Goal: Ask a question

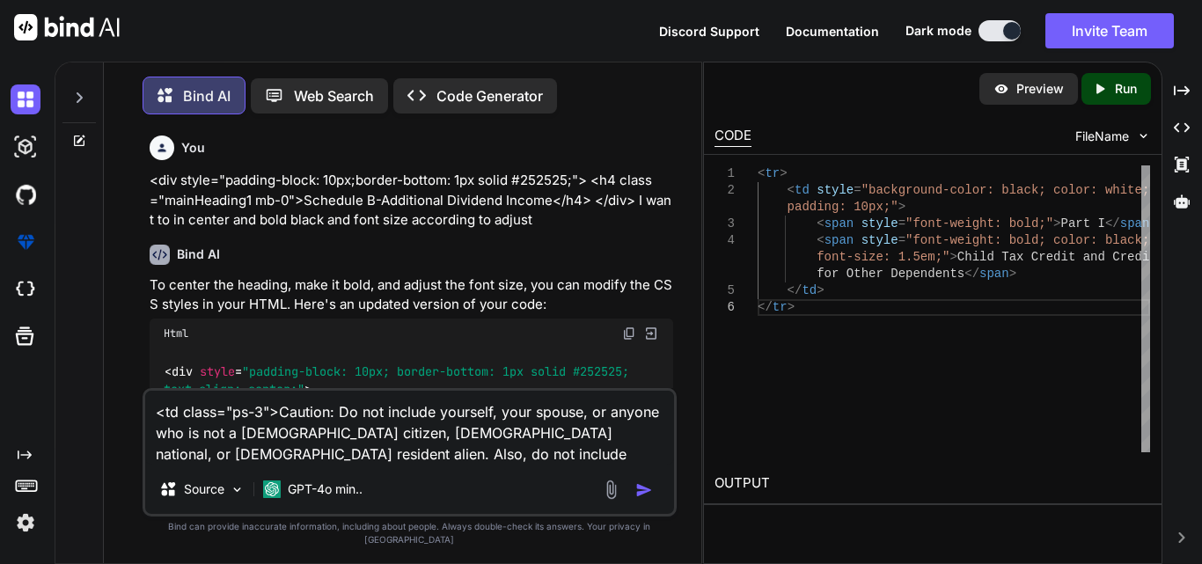
scroll to position [2895, 0]
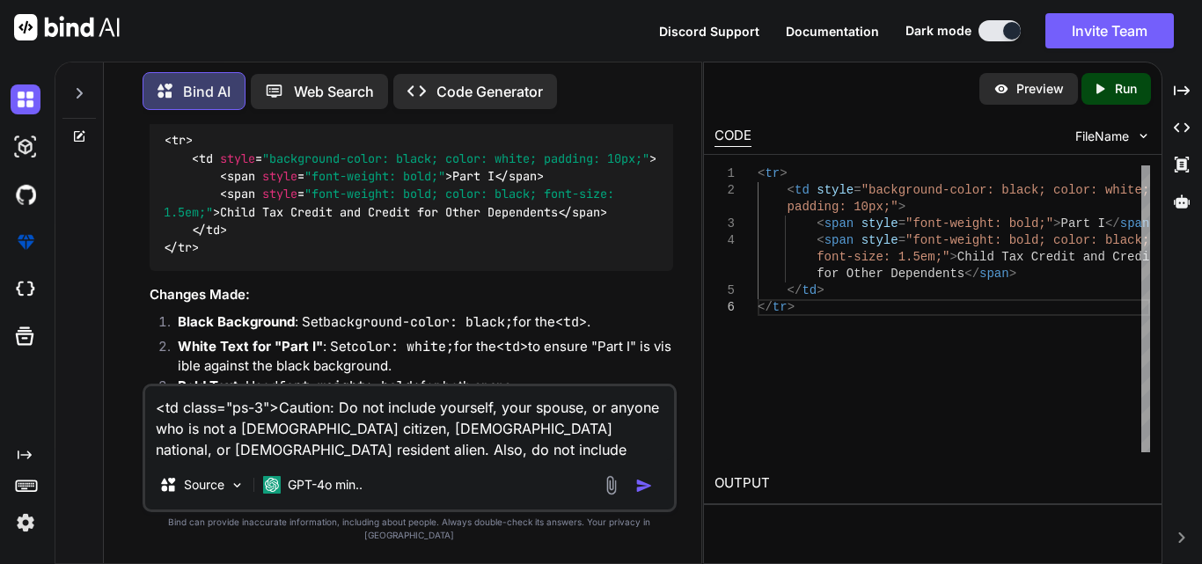
drag, startPoint x: 339, startPoint y: 425, endPoint x: 284, endPoint y: 422, distance: 54.6
click at [284, 422] on textarea "<td class="ps-3">Caution: Do not include yourself, your spouse, or anyone who i…" at bounding box center [409, 423] width 529 height 74
click at [462, 455] on textarea "<td class="ps-3">Caution: Do not include yourself, your spouse, or anyone who i…" at bounding box center [409, 423] width 529 height 74
paste textarea "Caution:"
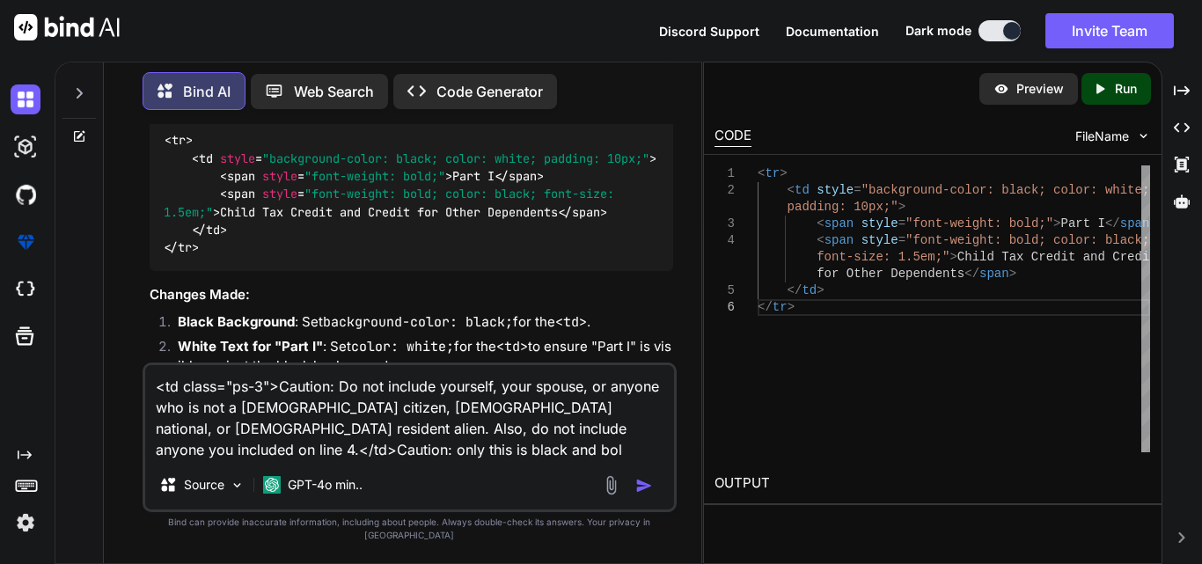
type textarea "<td class="ps-3">Caution: Do not include yourself, your spouse, or anyone who i…"
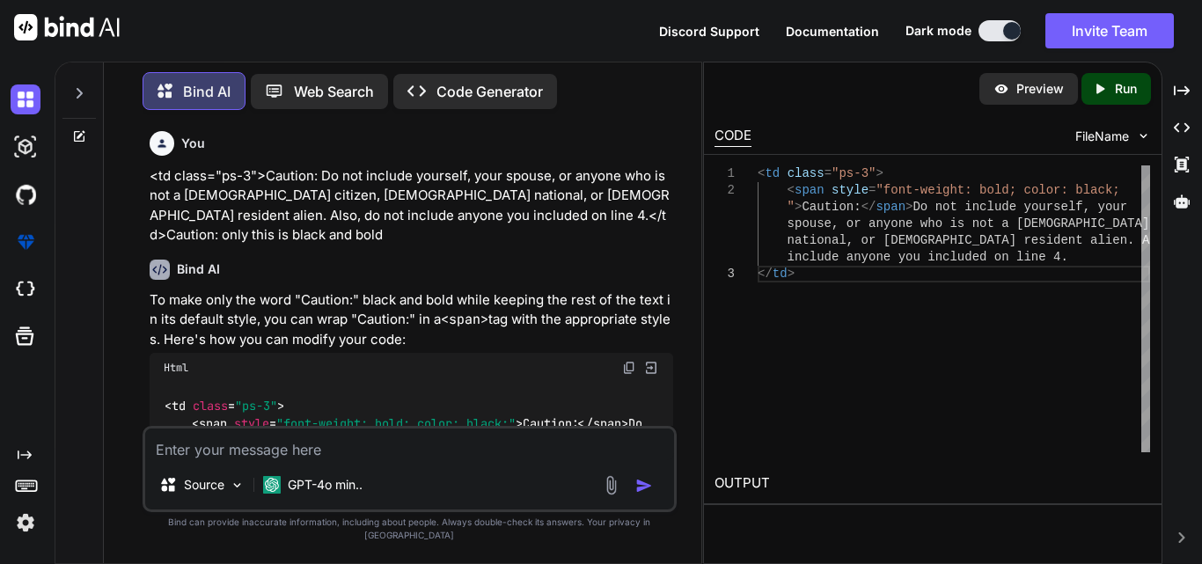
scroll to position [3575, 0]
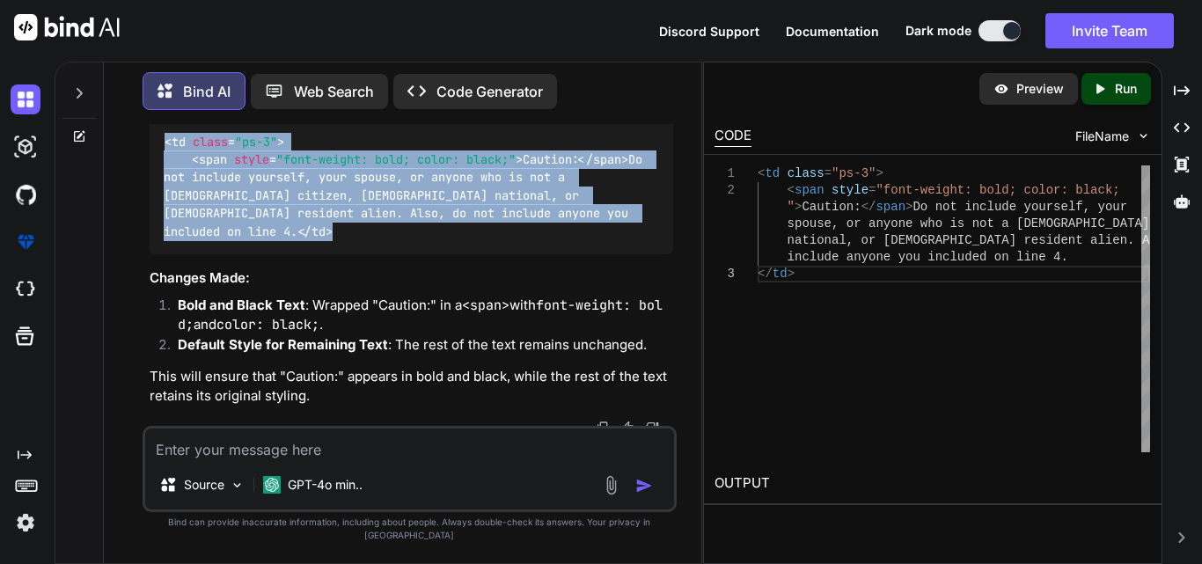
drag, startPoint x: 203, startPoint y: 302, endPoint x: 141, endPoint y: 205, distance: 115.2
click at [141, 205] on div "You <div style="padding-block: 10px;border-bottom: 1px solid #252525;"> <h4 cla…" at bounding box center [409, 343] width 583 height 439
copy code "< td class = "ps-3" > < span style = "font-weight: bold; color: black;" > Cauti…"
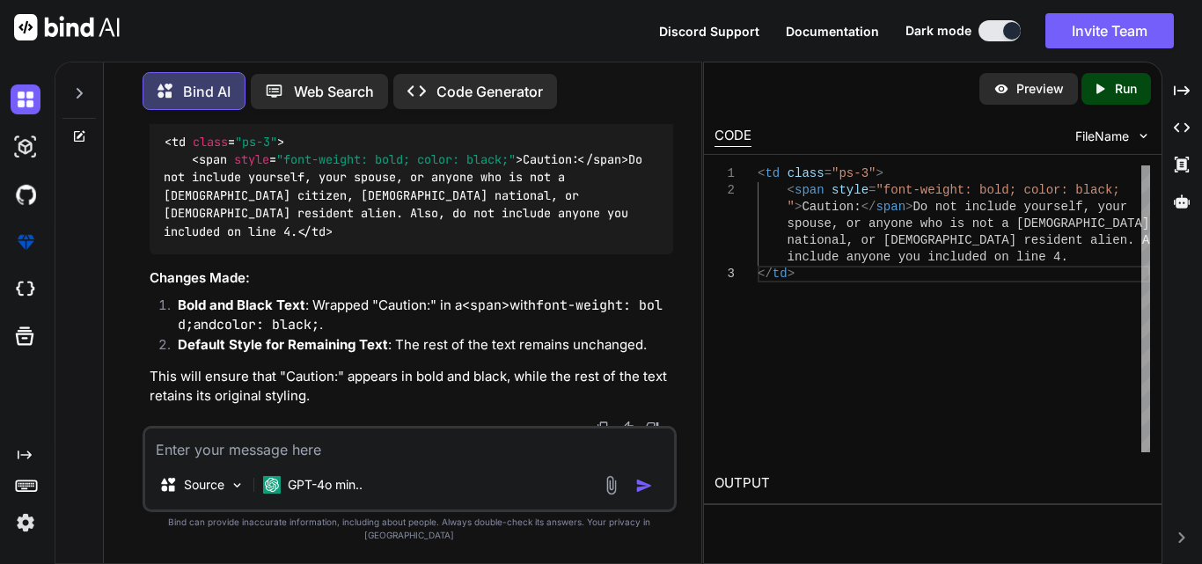
click at [306, 475] on div "Source GPT-4o min.." at bounding box center [409, 469] width 534 height 86
click at [304, 460] on textarea at bounding box center [409, 444] width 529 height 32
paste textarea "<tr> <td class="text-center"><b>9</b></td> <td class="ps-3"> Enter the amount s…"
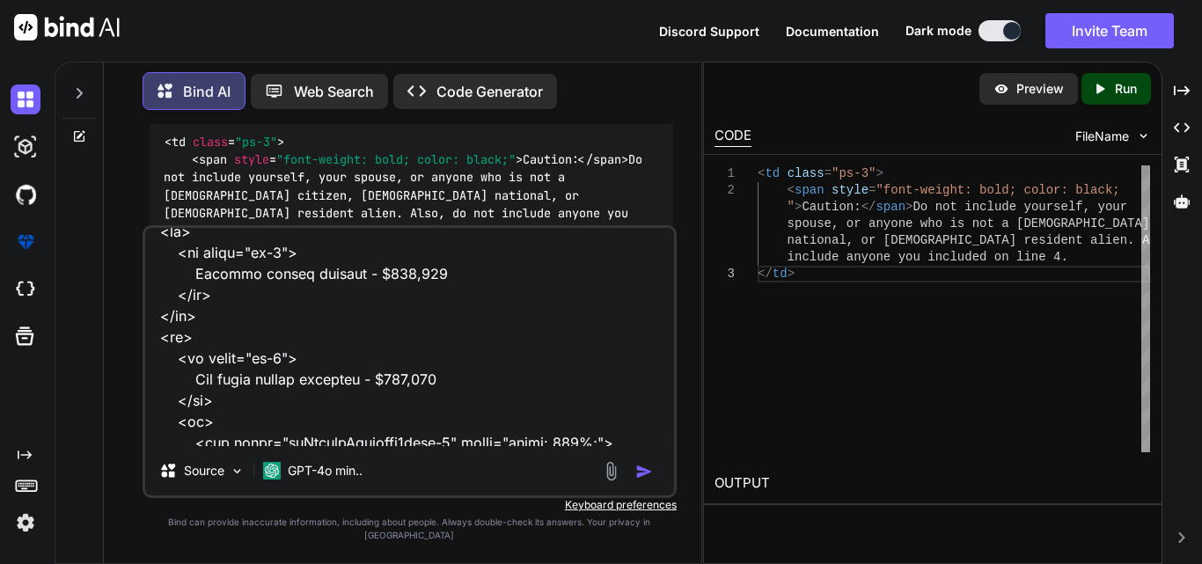
scroll to position [142, 0]
drag, startPoint x: 388, startPoint y: 293, endPoint x: 186, endPoint y: 284, distance: 201.6
click at [186, 284] on textarea at bounding box center [409, 337] width 529 height 218
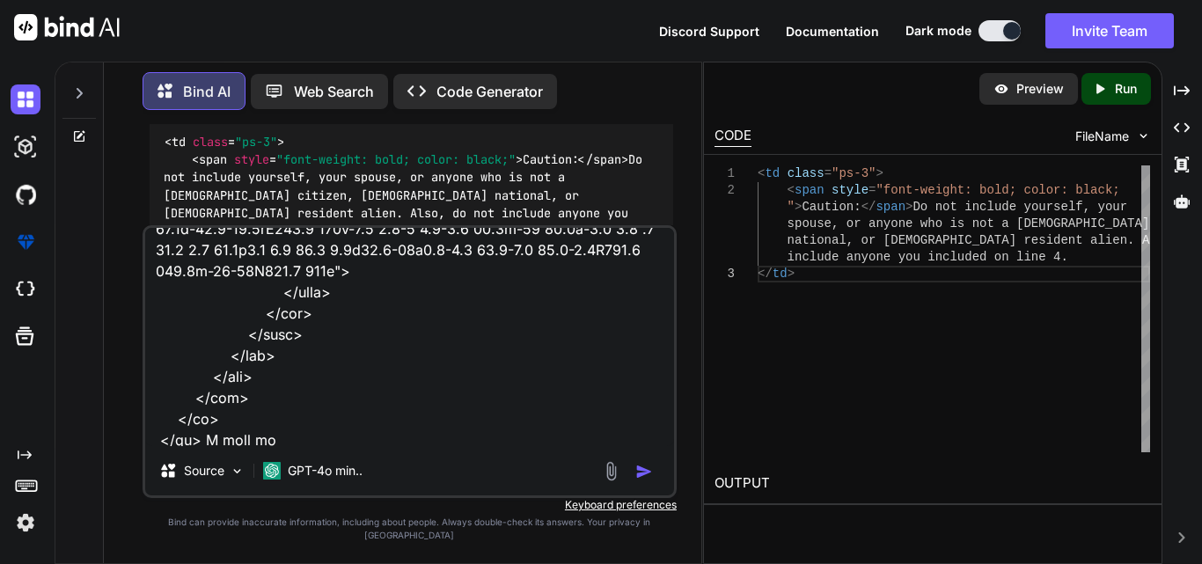
scroll to position [848, 0]
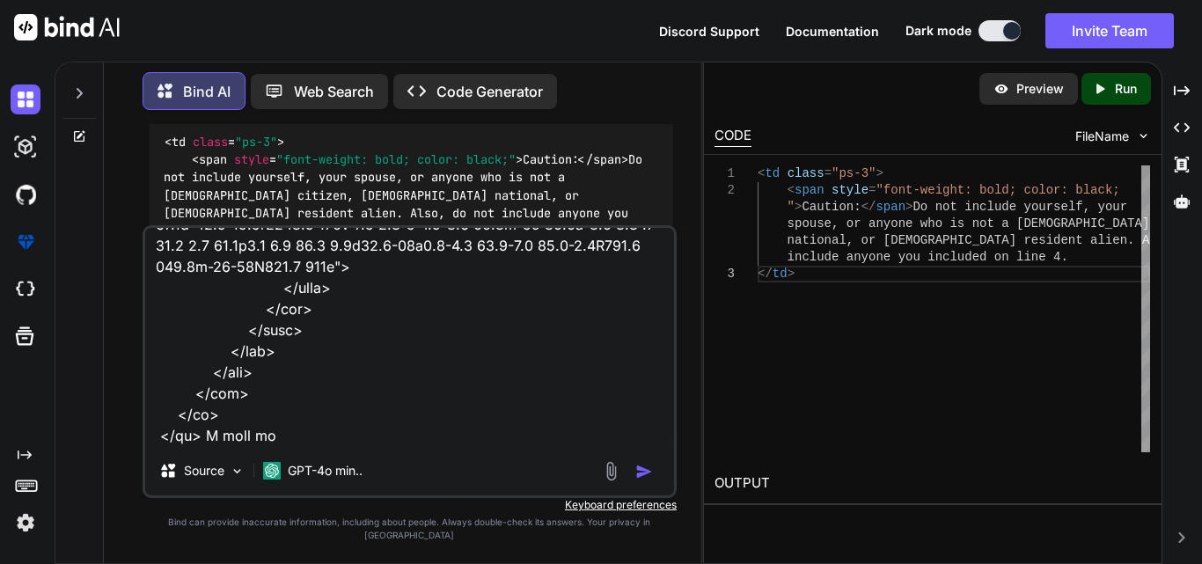
click at [278, 446] on textarea at bounding box center [409, 337] width 529 height 218
paste textarea "Married filing jointly - $400,000"
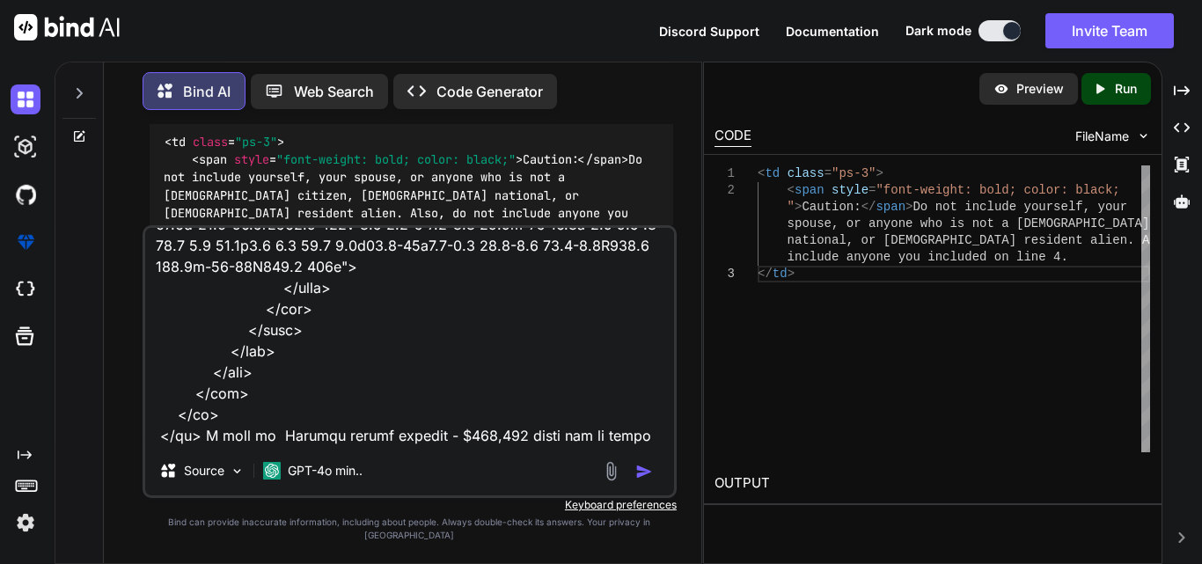
scroll to position [867, 0]
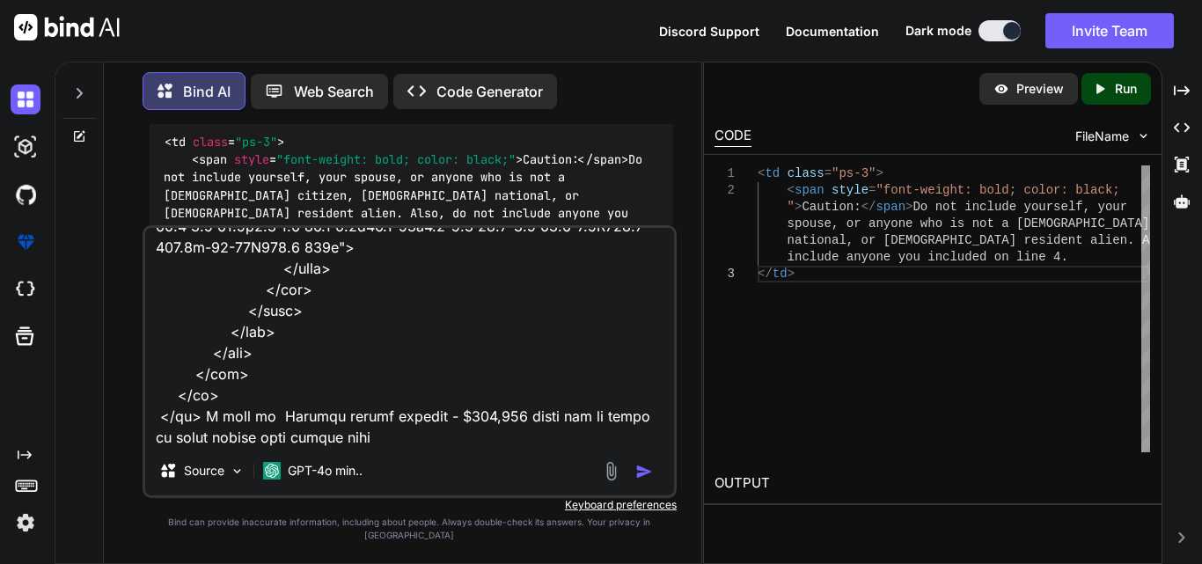
type textarea "<tr> <td class="text-center"><b>9</b></td> <td class="ps-3"> Enter the amount s…"
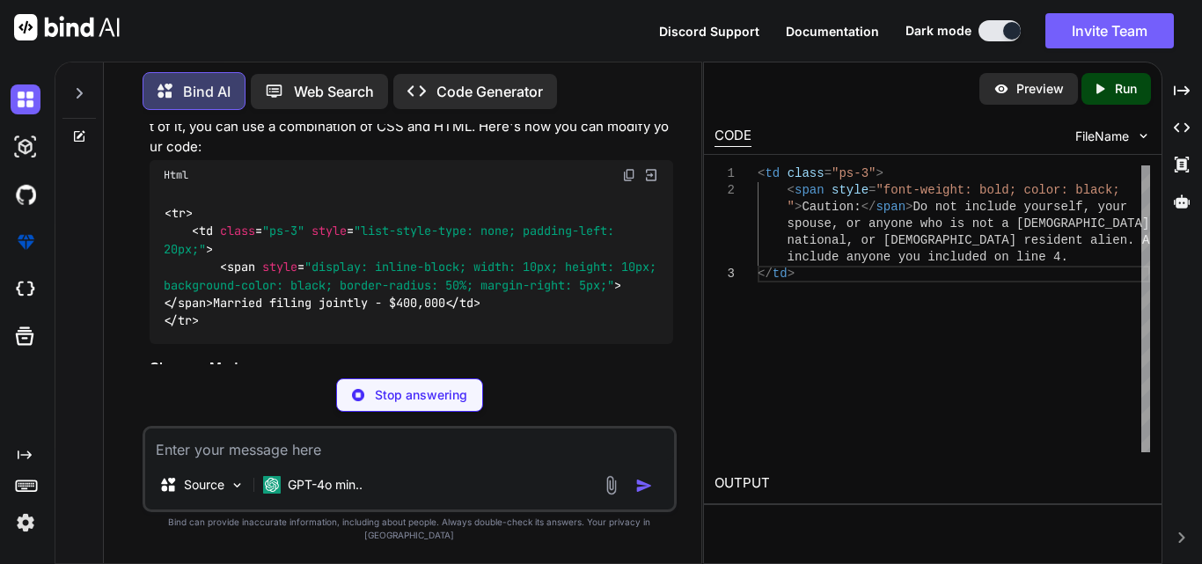
scroll to position [4482, 0]
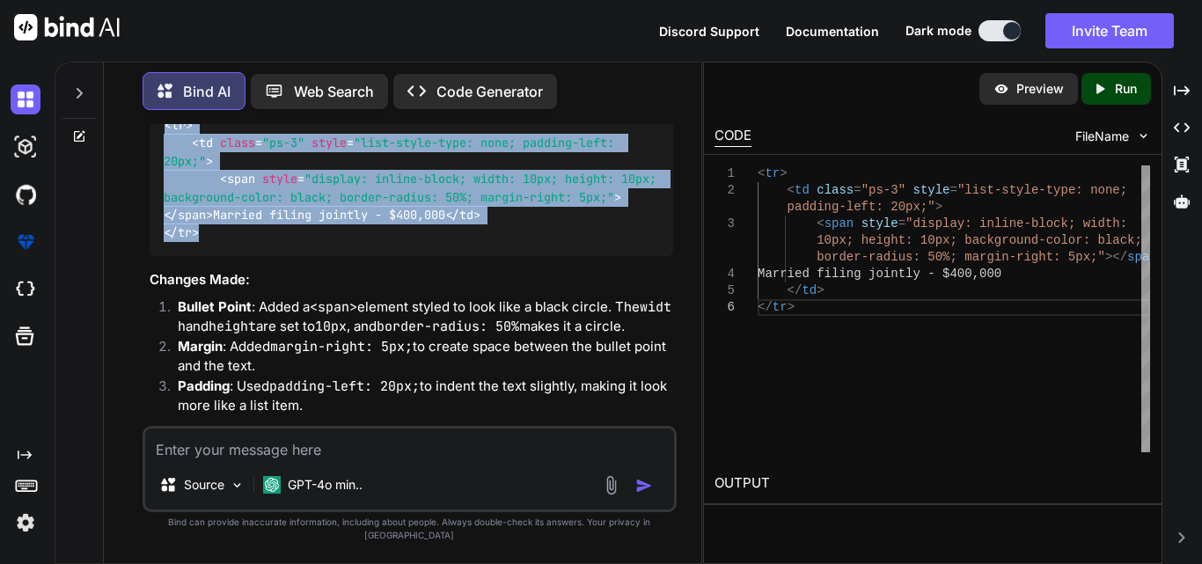
drag, startPoint x: 160, startPoint y: 192, endPoint x: 216, endPoint y: 342, distance: 160.6
click at [216, 256] on div "< tr > < td class = "ps-3" style = "list-style-type: none; padding-left: 20px;"…" at bounding box center [411, 179] width 523 height 154
copy code "< tr > < td class = "ps-3" style = "list-style-type: none; padding-left: 20px;"…"
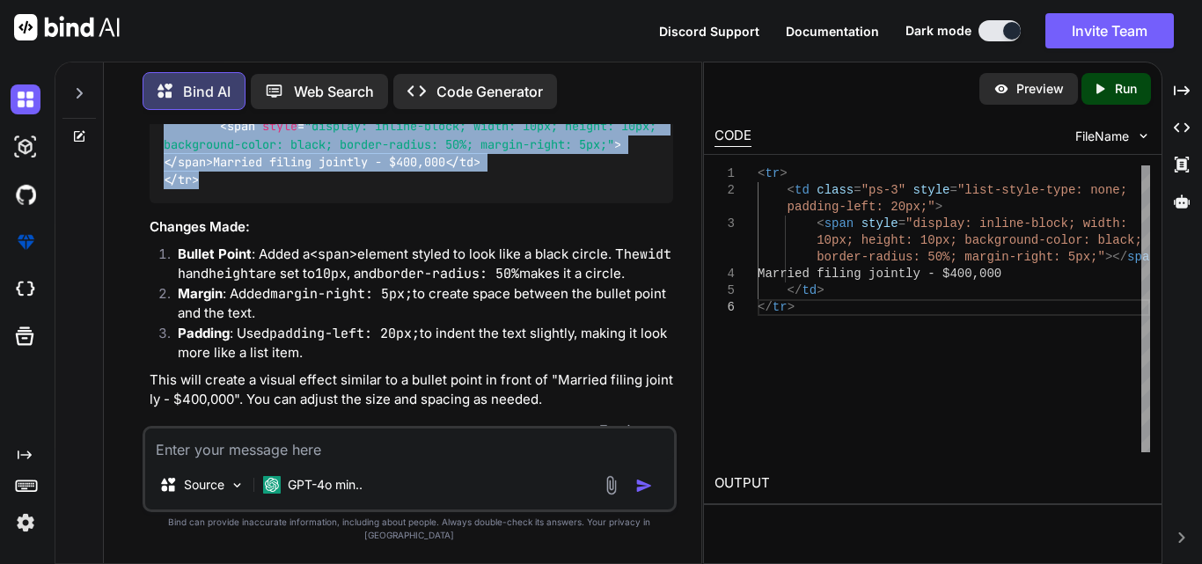
scroll to position [4640, 0]
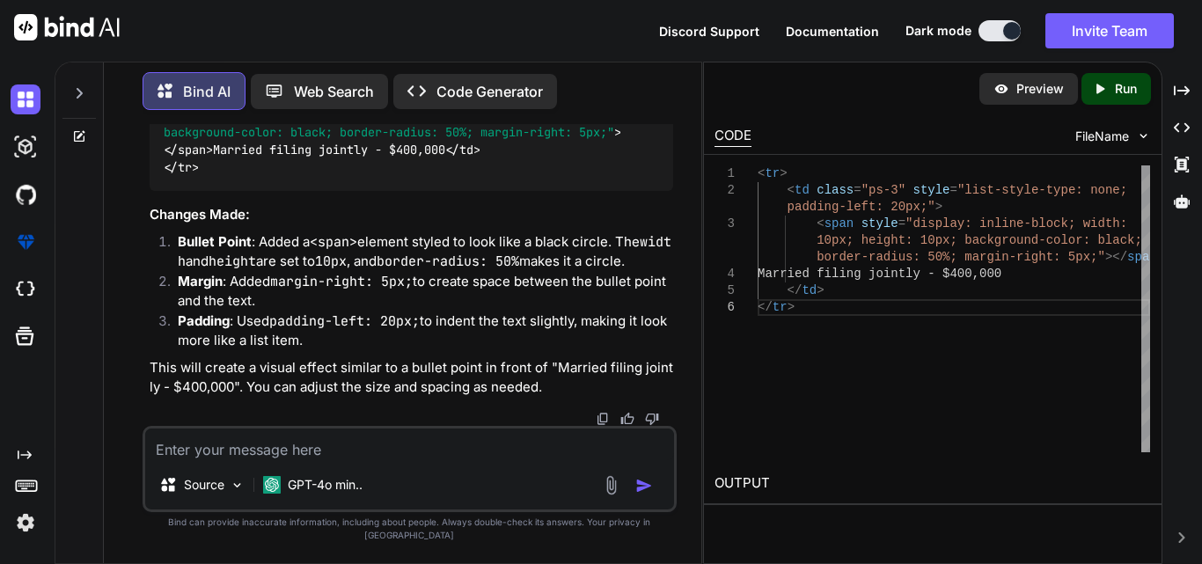
click at [216, 460] on textarea at bounding box center [409, 444] width 529 height 32
paste textarea "<tr> <td class="text-center"><b>9</b></td> <td class="ps-3"> Enter the amount s…"
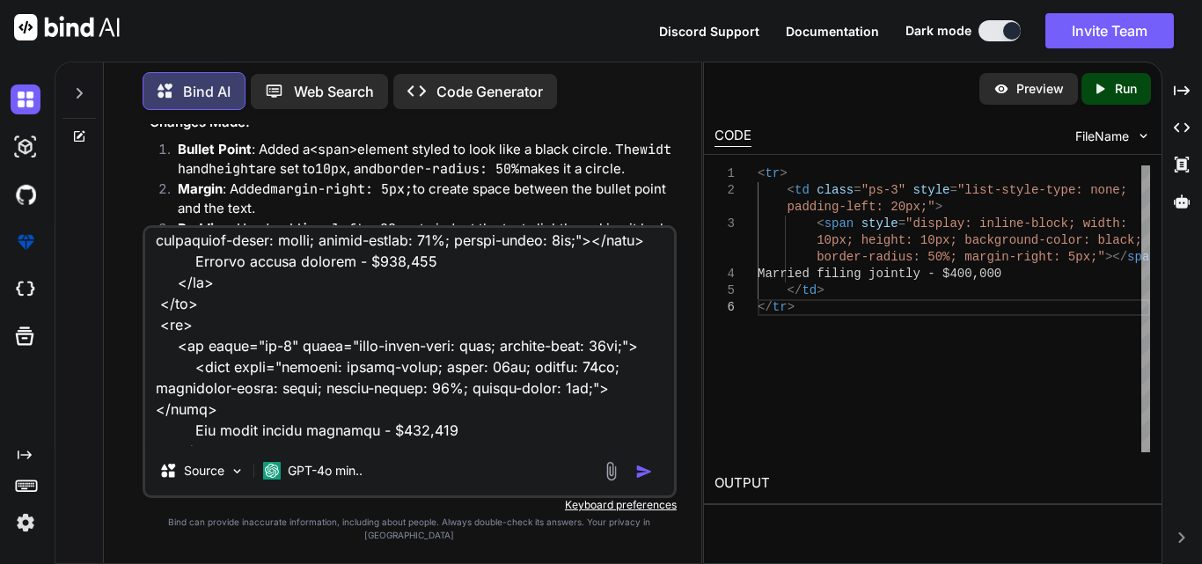
scroll to position [0, 0]
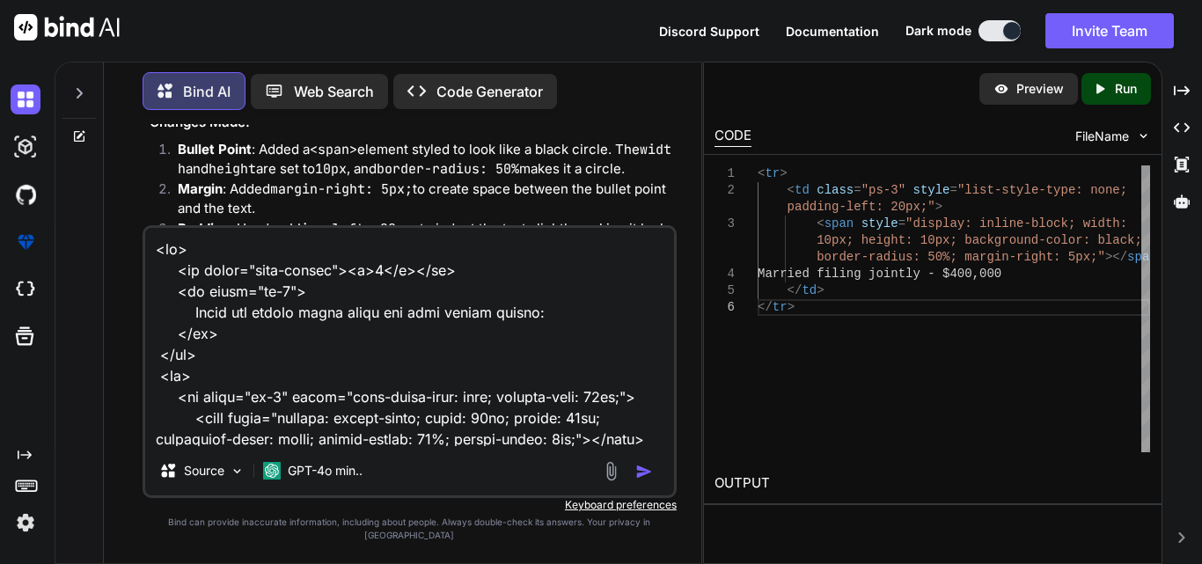
drag, startPoint x: 546, startPoint y: 328, endPoint x: 181, endPoint y: 326, distance: 365.0
click at [181, 326] on textarea at bounding box center [409, 337] width 529 height 218
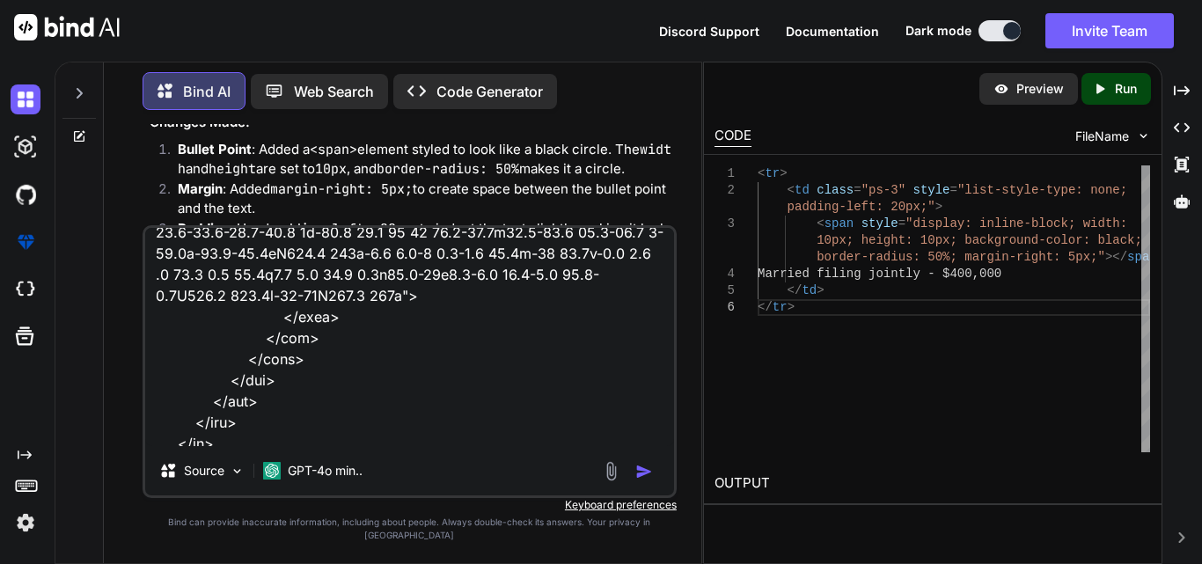
scroll to position [975, 0]
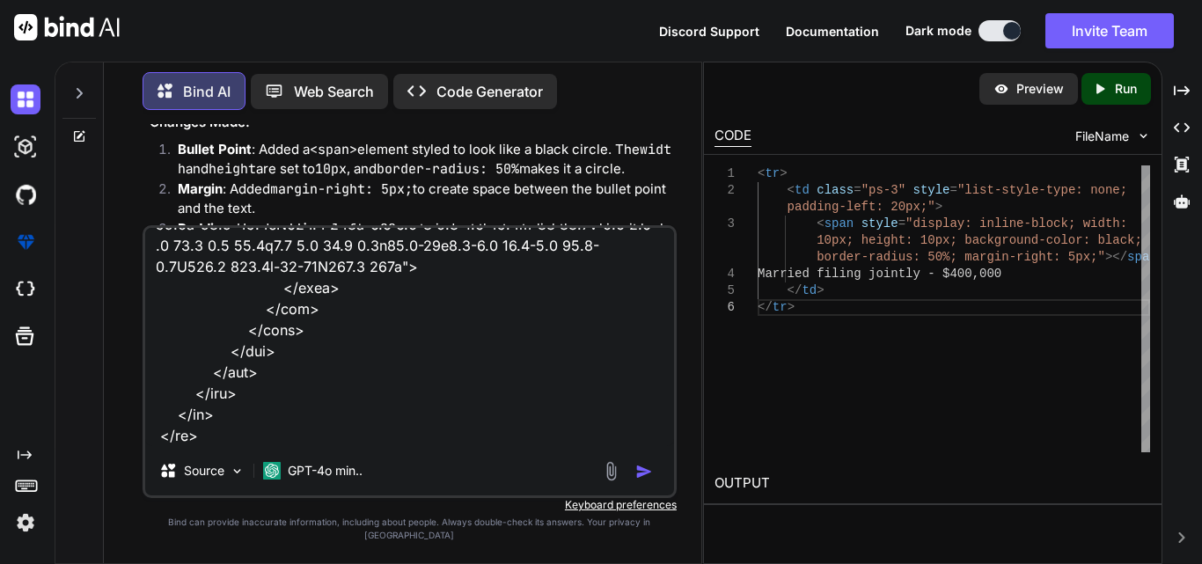
click at [251, 446] on textarea at bounding box center [409, 337] width 529 height 218
paste textarea "Enter the amount shown below for your filing status:"
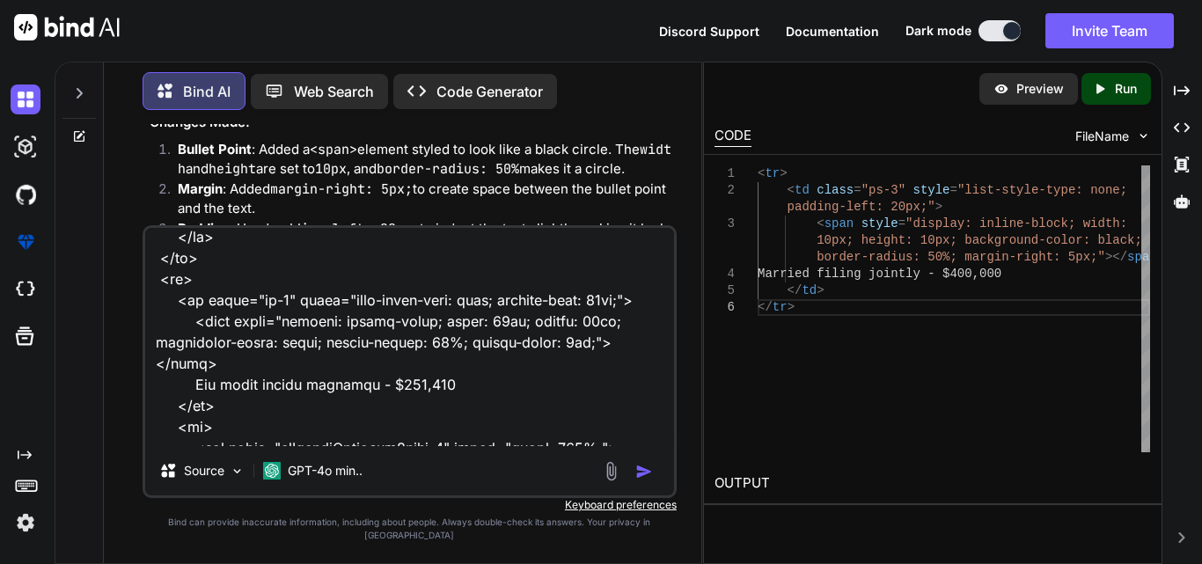
scroll to position [202, 0]
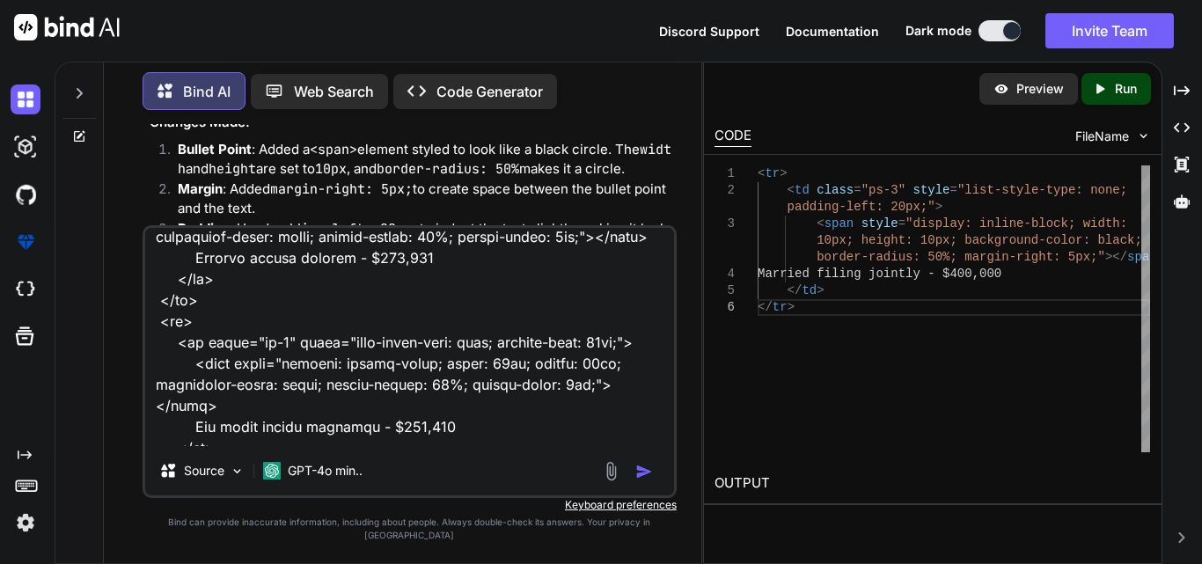
drag, startPoint x: 393, startPoint y: 294, endPoint x: 169, endPoint y: 292, distance: 224.3
click at [169, 292] on textarea at bounding box center [409, 337] width 529 height 218
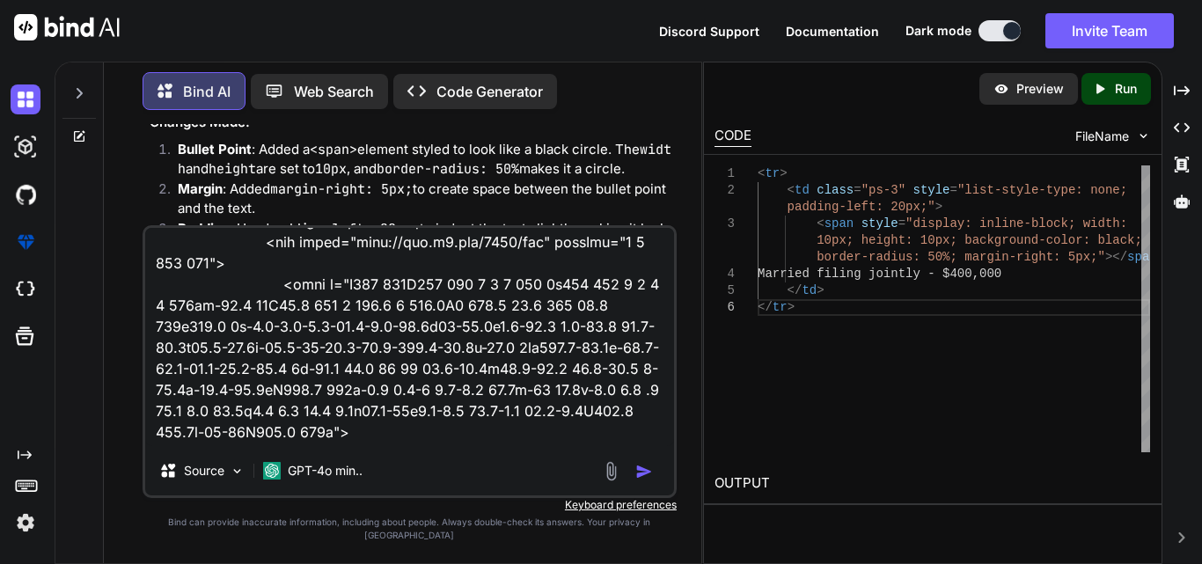
scroll to position [996, 0]
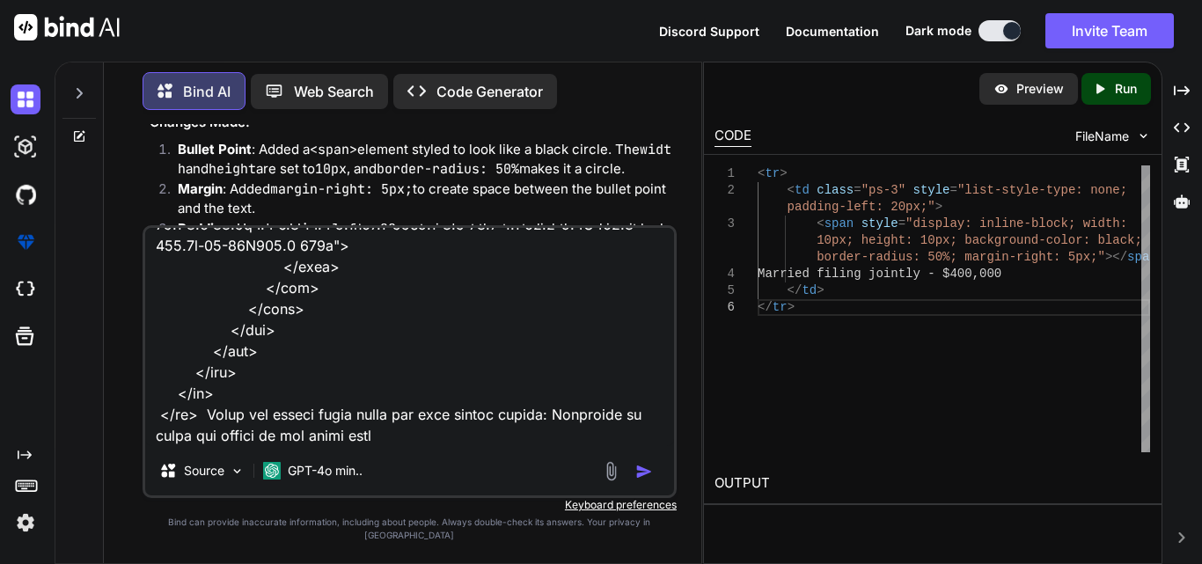
click at [409, 446] on textarea at bounding box center [409, 337] width 529 height 218
paste textarea "Married filing jointly - $400,000"
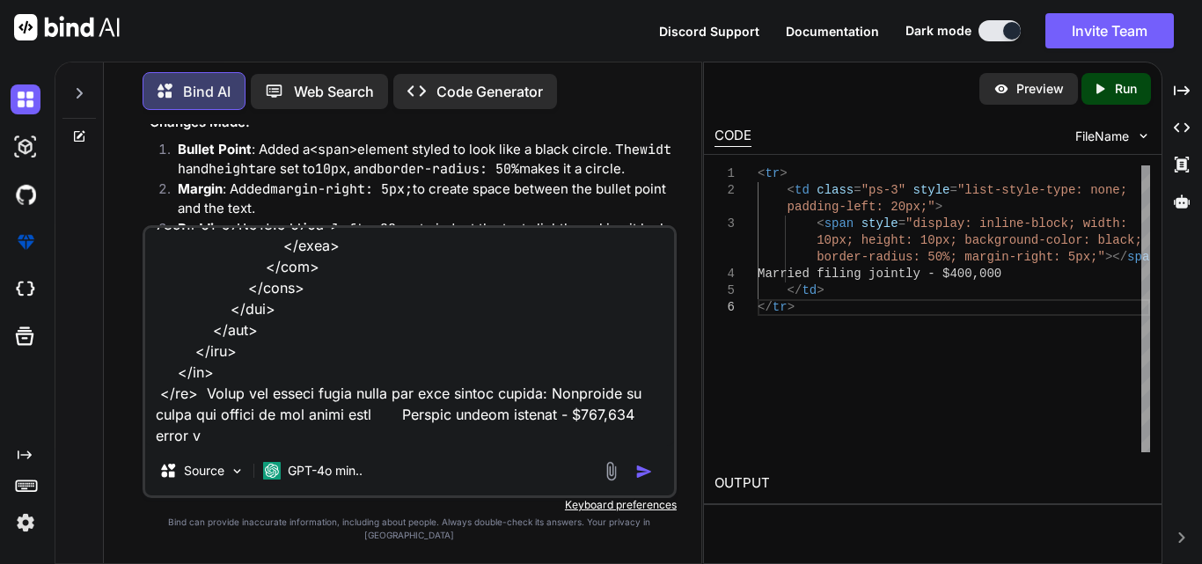
scroll to position [1015, 0]
type textarea "<tr> <td class="text-center"><b>9</b></td> <td class="ps-3"> Enter the amount s…"
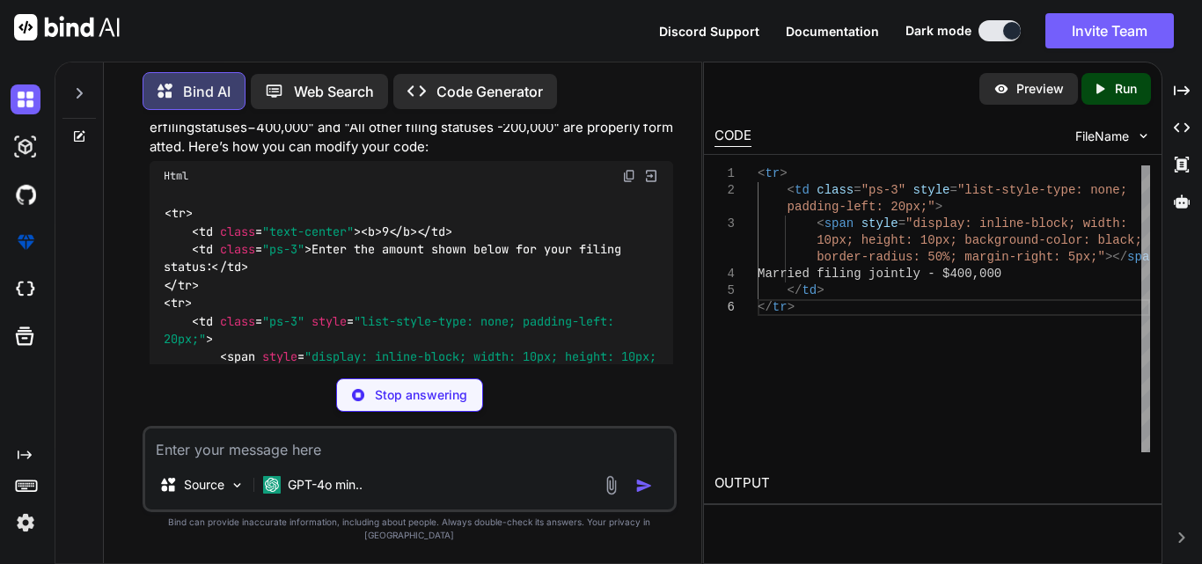
scroll to position [5673, 0]
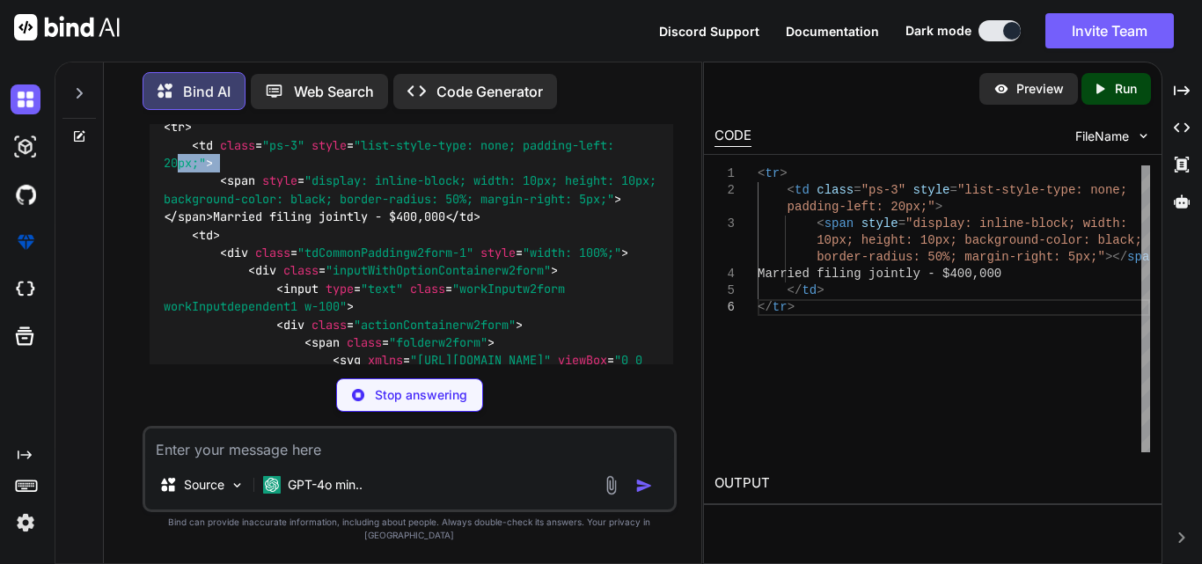
drag, startPoint x: 158, startPoint y: 312, endPoint x: 167, endPoint y: 229, distance: 84.0
click at [174, 275] on div "< tr > < td class = "text-center" > < b > 9 </ b > </ td > < td class = "ps-3" …" at bounding box center [411, 280] width 523 height 530
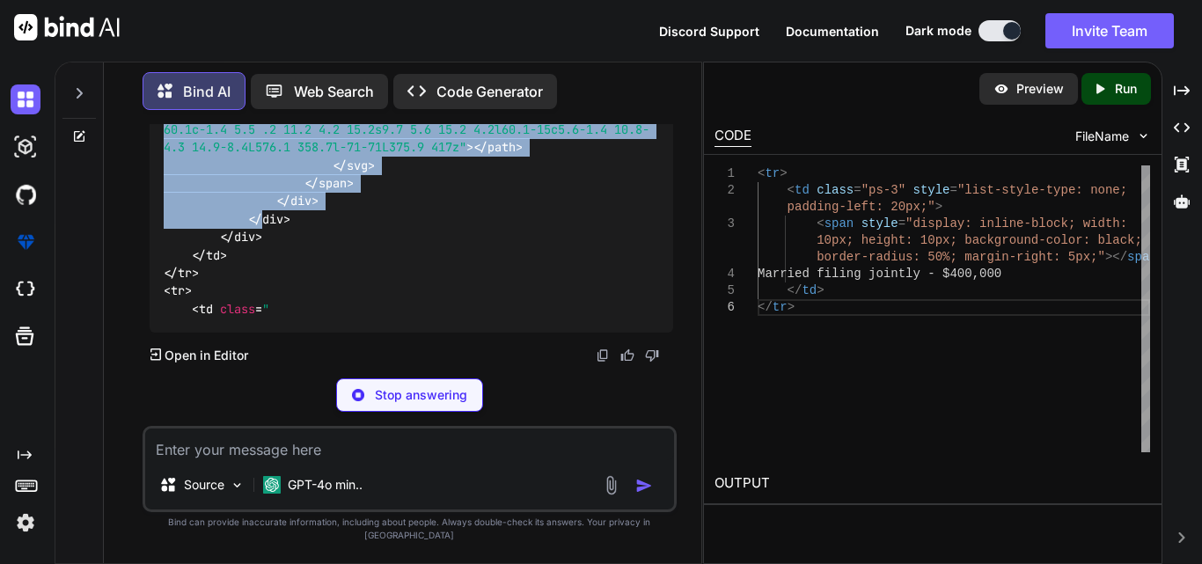
scroll to position [6354, 0]
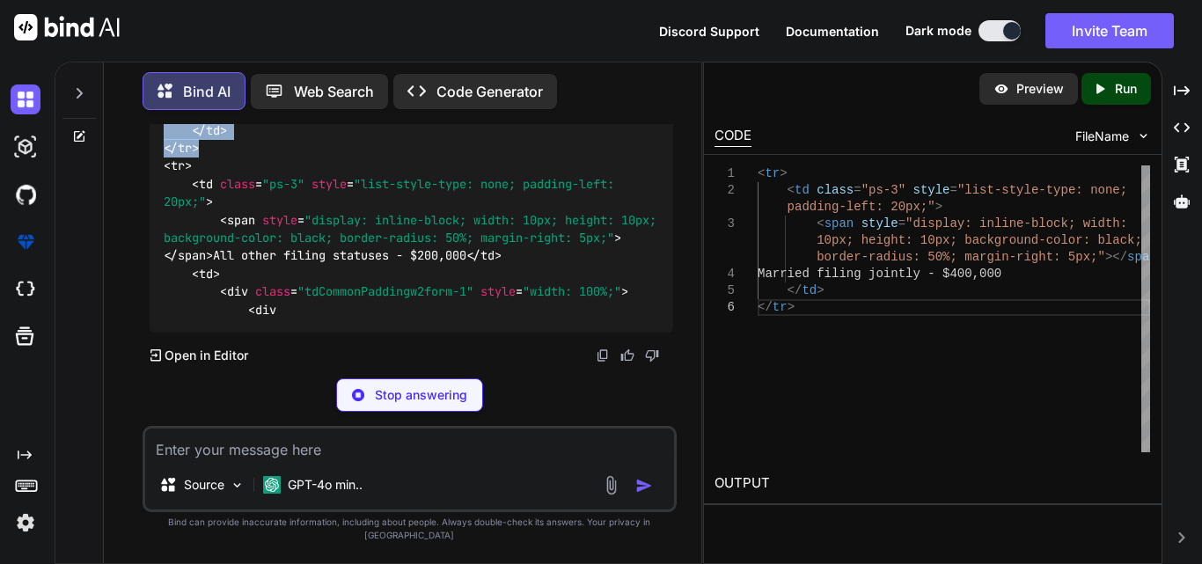
drag, startPoint x: 159, startPoint y: 142, endPoint x: 225, endPoint y: 283, distance: 155.4
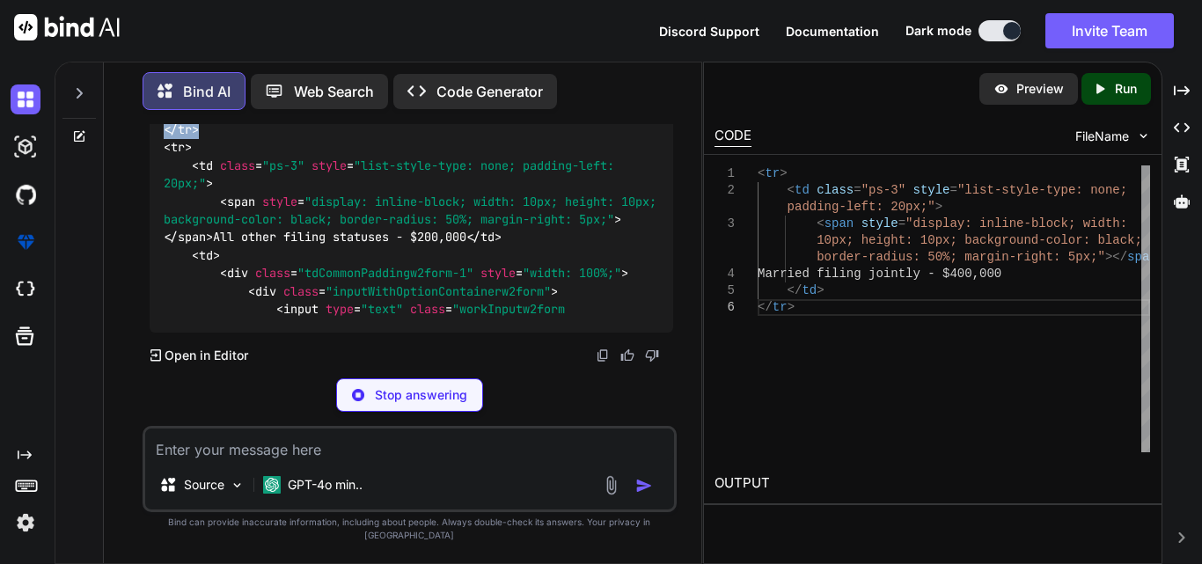
scroll to position [6530, 0]
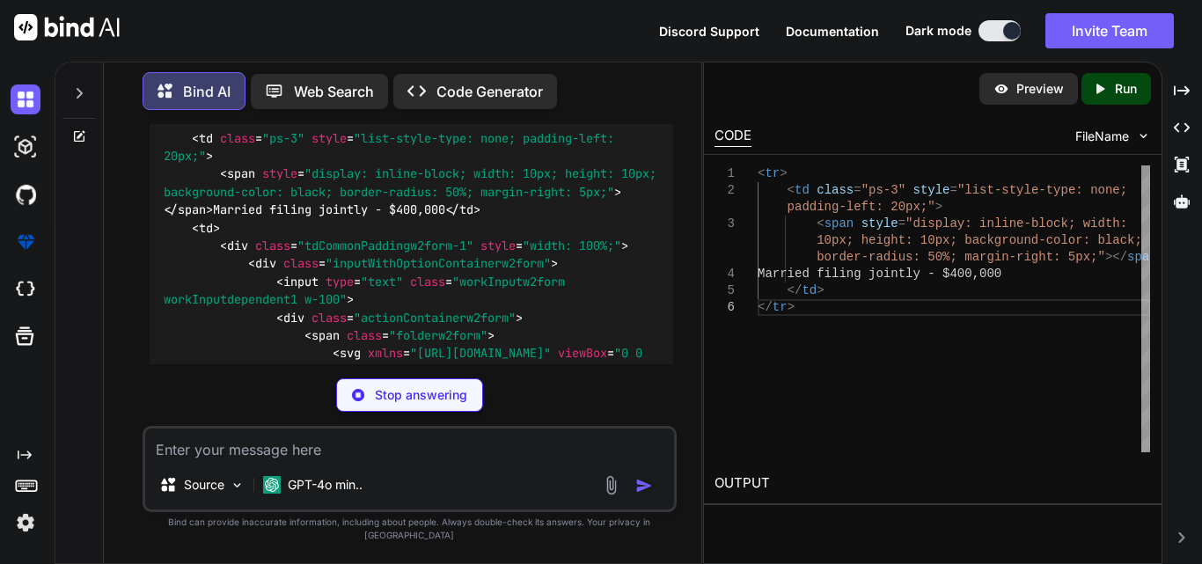
scroll to position [5738, 0]
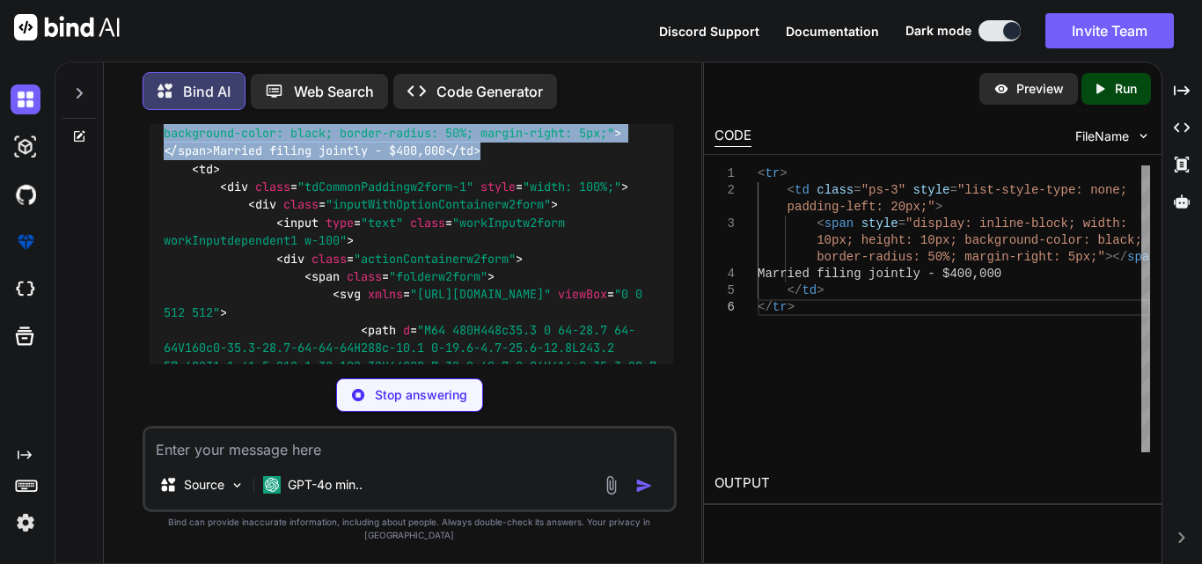
drag, startPoint x: 239, startPoint y: 310, endPoint x: 189, endPoint y: 200, distance: 121.6
copy code "< td class = "ps-3" style = "list-style-type: none; padding-left: 20px;" > < sp…"
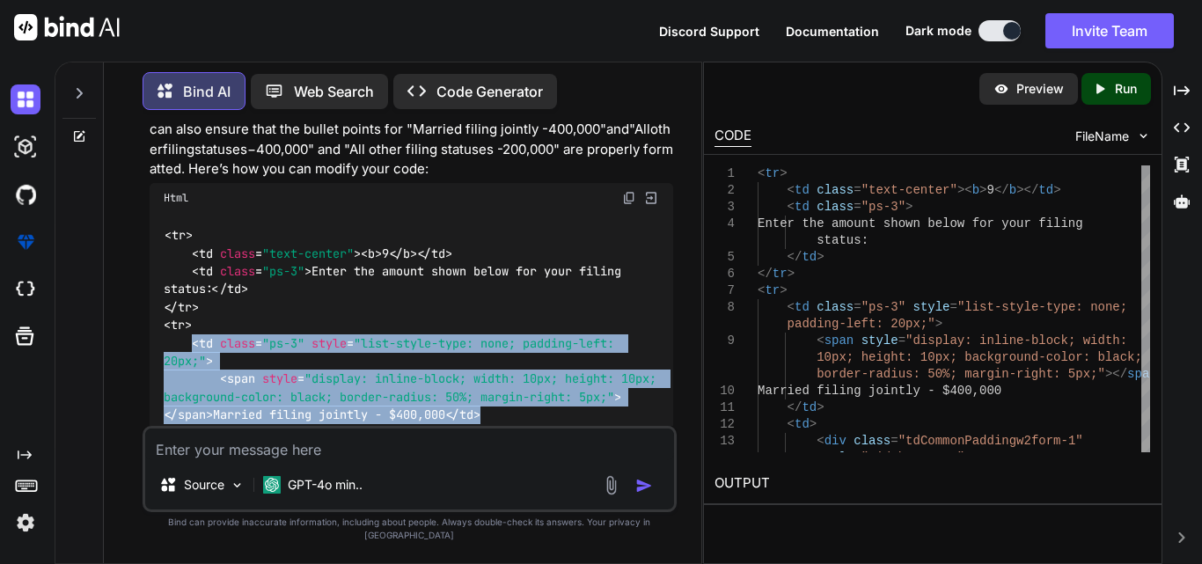
scroll to position [5651, 0]
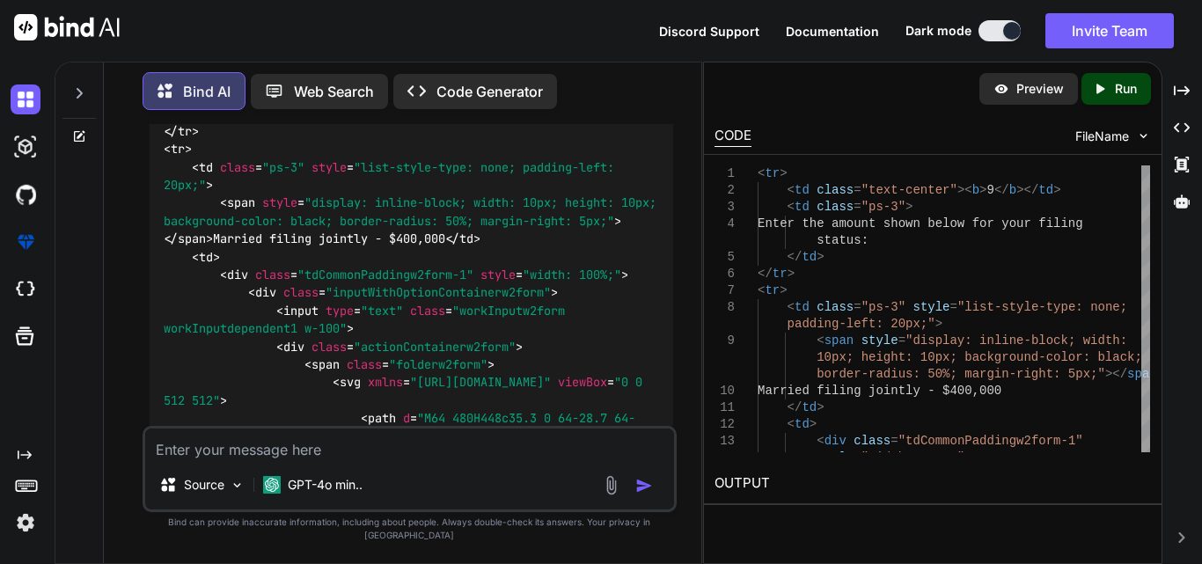
click at [261, 460] on textarea at bounding box center [409, 444] width 529 height 32
paste textarea "<td class="ps-3"> Enter the amount shown below for your filing status:<br /> Ma…"
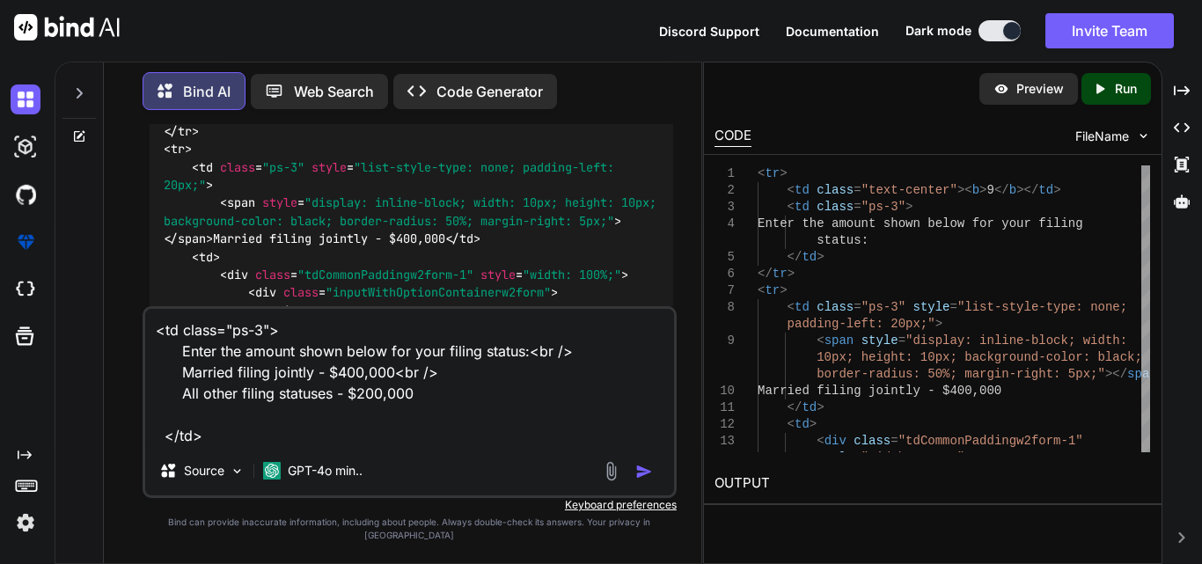
type textarea "<td class="ps-3"> Enter the amount shown below for your filing status:<br /> Ma…"
click at [442, 388] on textarea "<td class="ps-3"> Enter the amount shown below for your filing status:<br /> Ma…" at bounding box center [409, 377] width 529 height 137
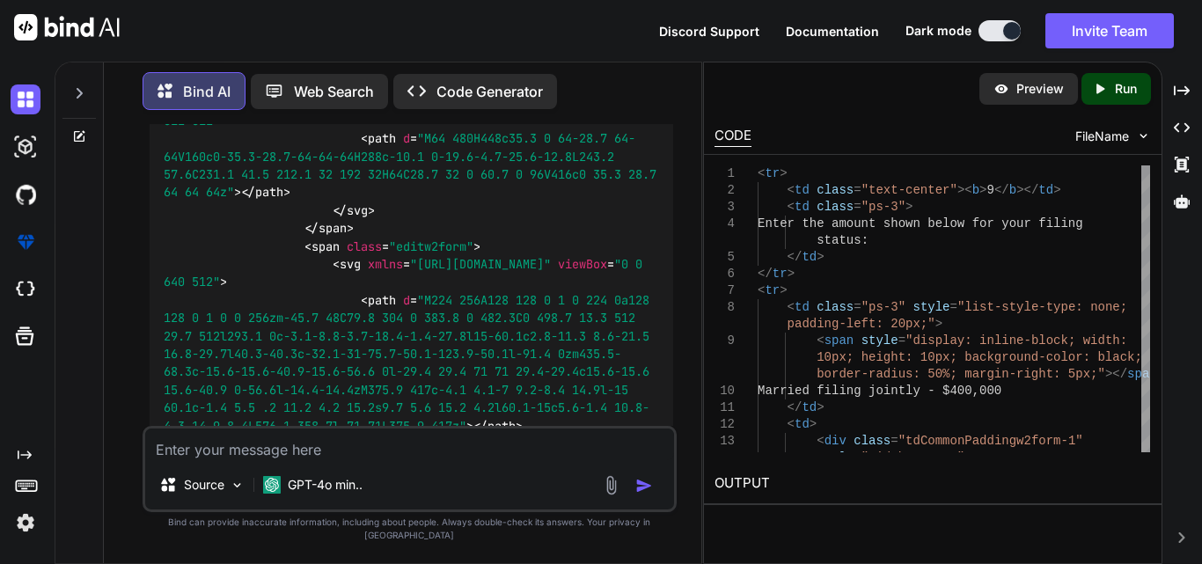
paste textarea "<td class="ps-3" style="list-style-type: none; padding-left: 20px;"> <span styl…"
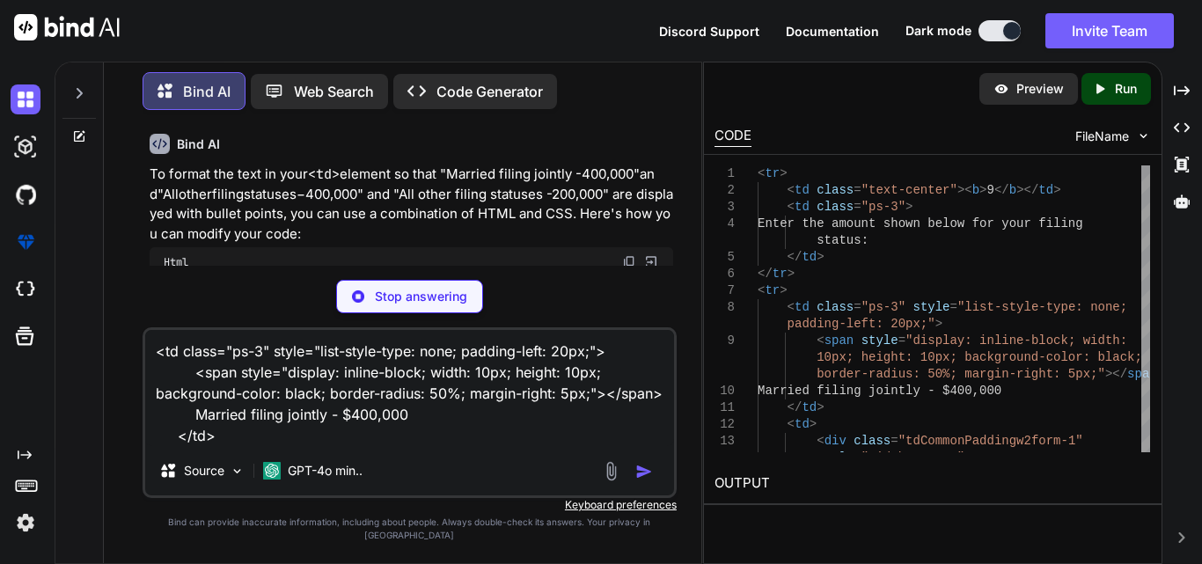
scroll to position [21, 0]
type textarea "<td class="ps-3" style="list-style-type: none; padding-left: 20px;"> <span styl…"
click at [270, 462] on div "<td class="ps-3" style="list-style-type: none; padding-left: 20px;"> <span styl…" at bounding box center [409, 412] width 534 height 171
click at [385, 305] on p "Stop answering" at bounding box center [421, 297] width 92 height 18
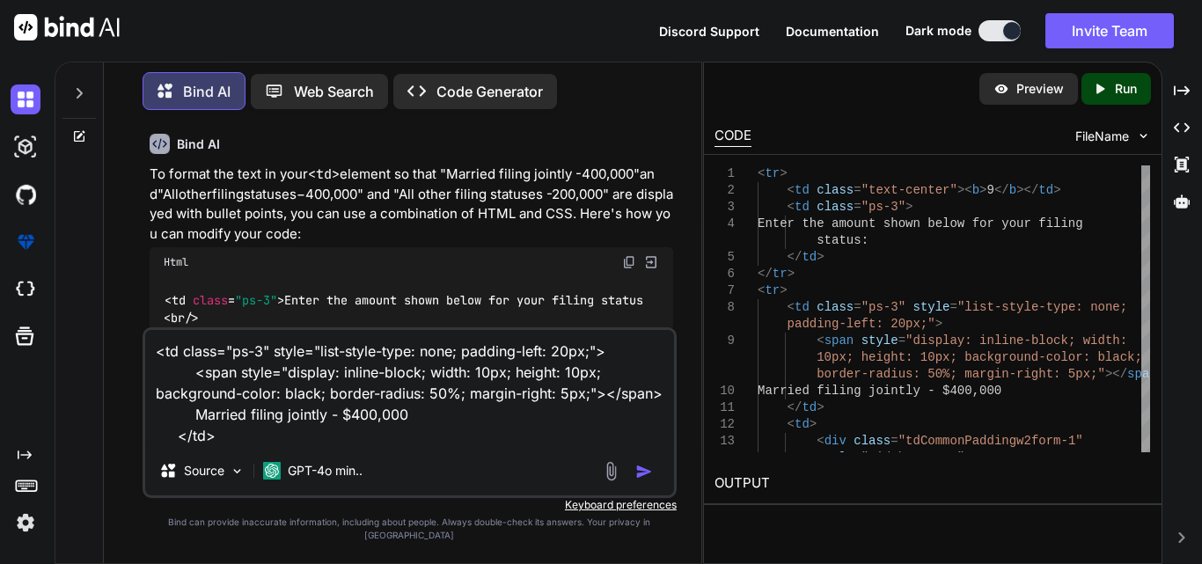
click at [216, 446] on textarea "<td class="ps-3" style="list-style-type: none; padding-left: 20px;"> <span styl…" at bounding box center [409, 388] width 529 height 116
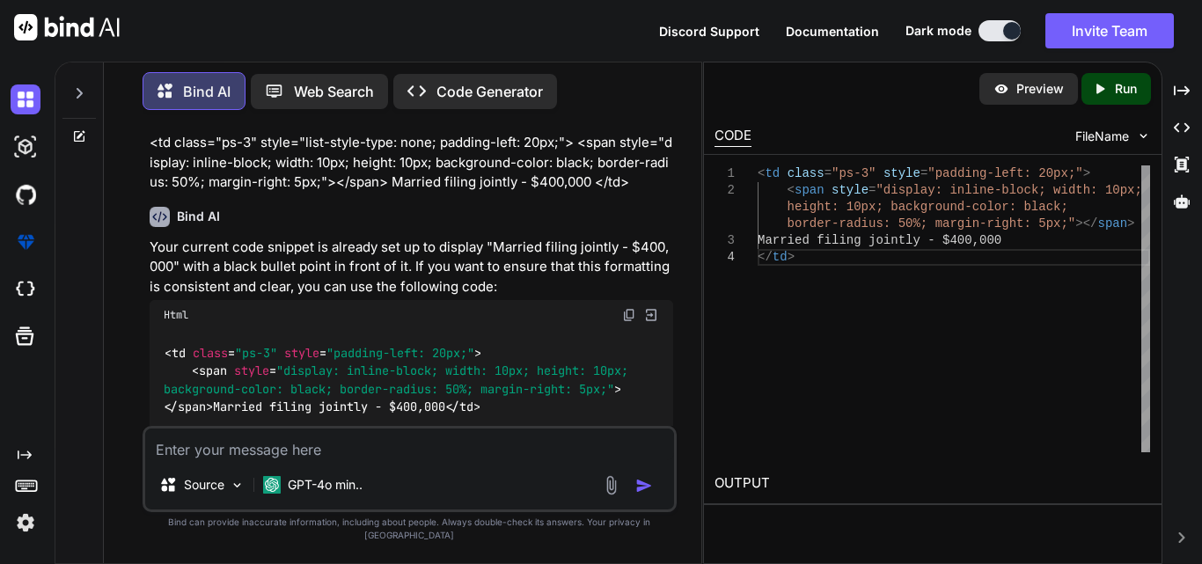
scroll to position [7796, 0]
drag, startPoint x: 190, startPoint y: 208, endPoint x: 424, endPoint y: 249, distance: 237.6
copy code "< span style = "display: inline-block; width: 10px; height: 10px; background-co…"
drag, startPoint x: 159, startPoint y: 340, endPoint x: 427, endPoint y: 254, distance: 280.9
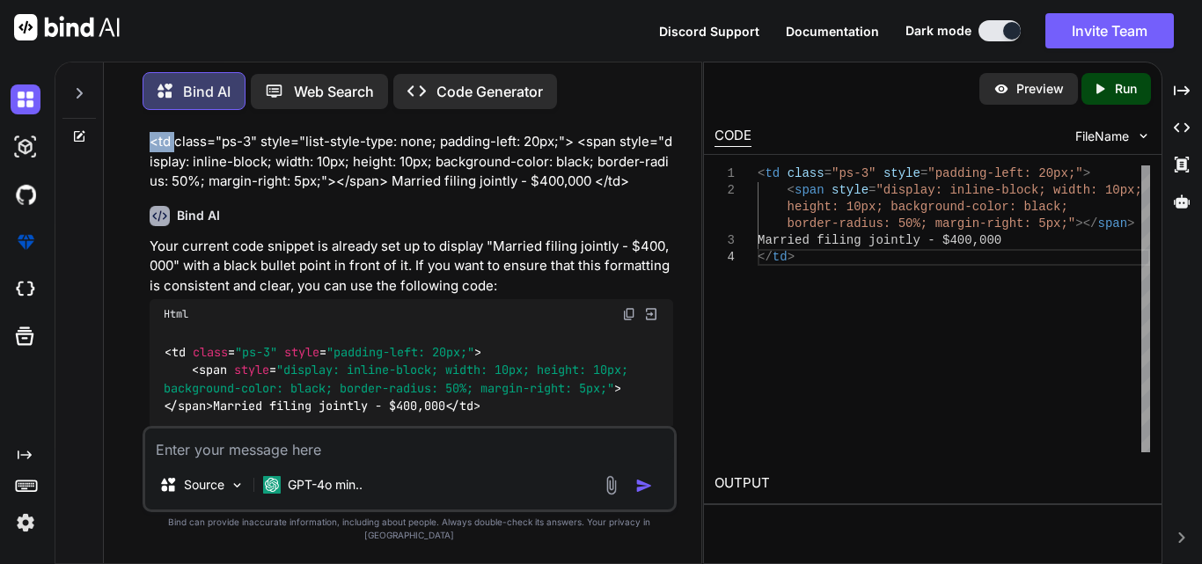
copy code "< td class = "ps-3" > Enter the amount shown below for your filing status: < br…"
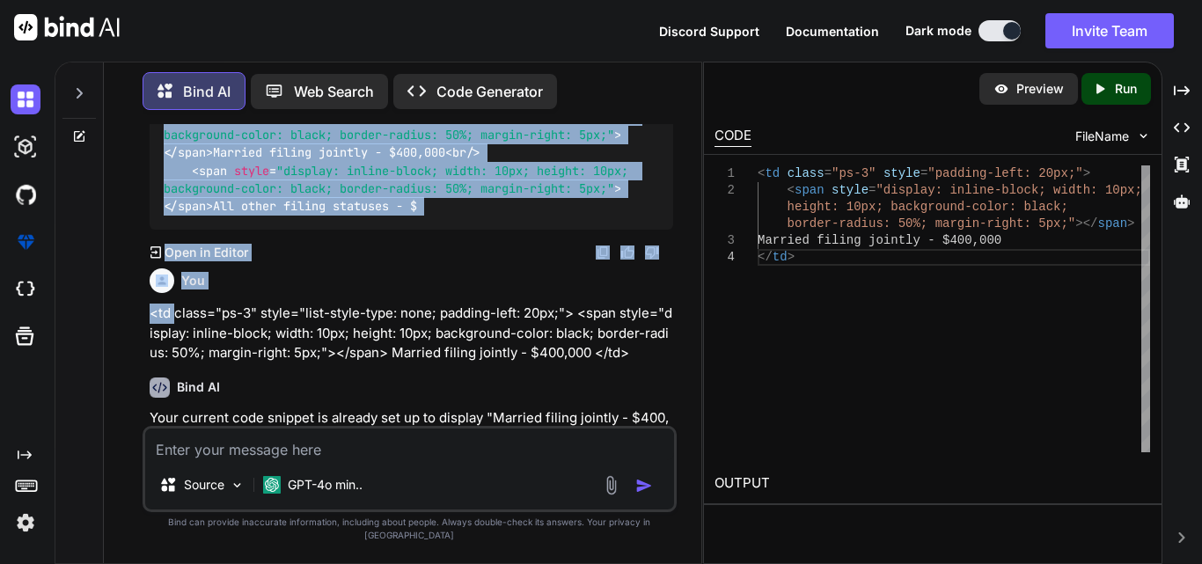
scroll to position [7620, 0]
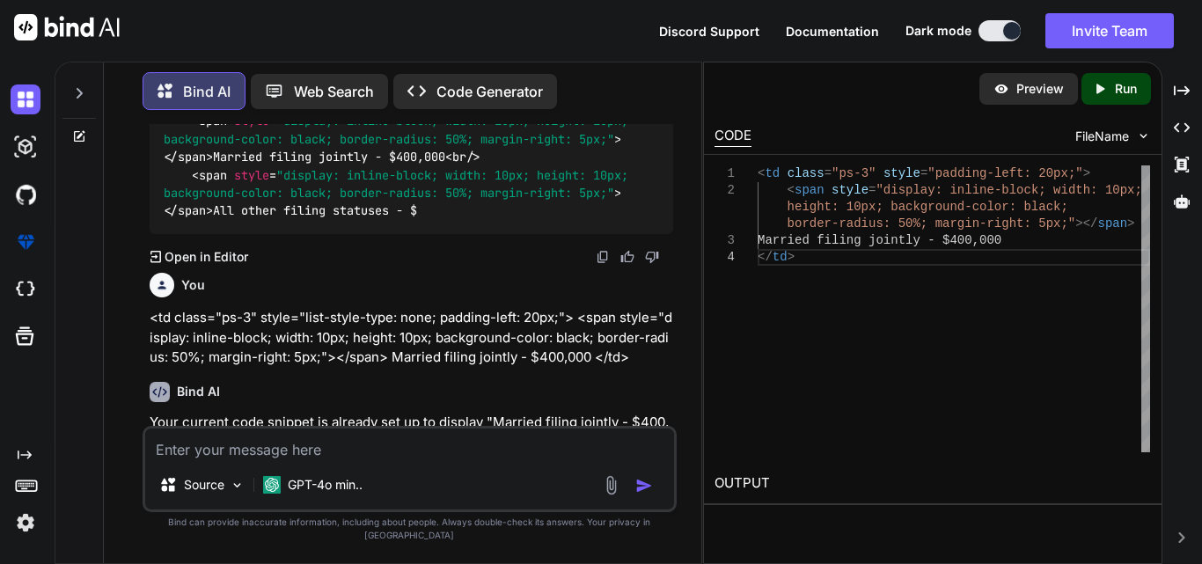
click at [255, 458] on textarea at bounding box center [409, 444] width 529 height 32
paste textarea "<tr> <td class="text-center"><b>9</b></td> <td class="ps-3"> Enter the amount s…"
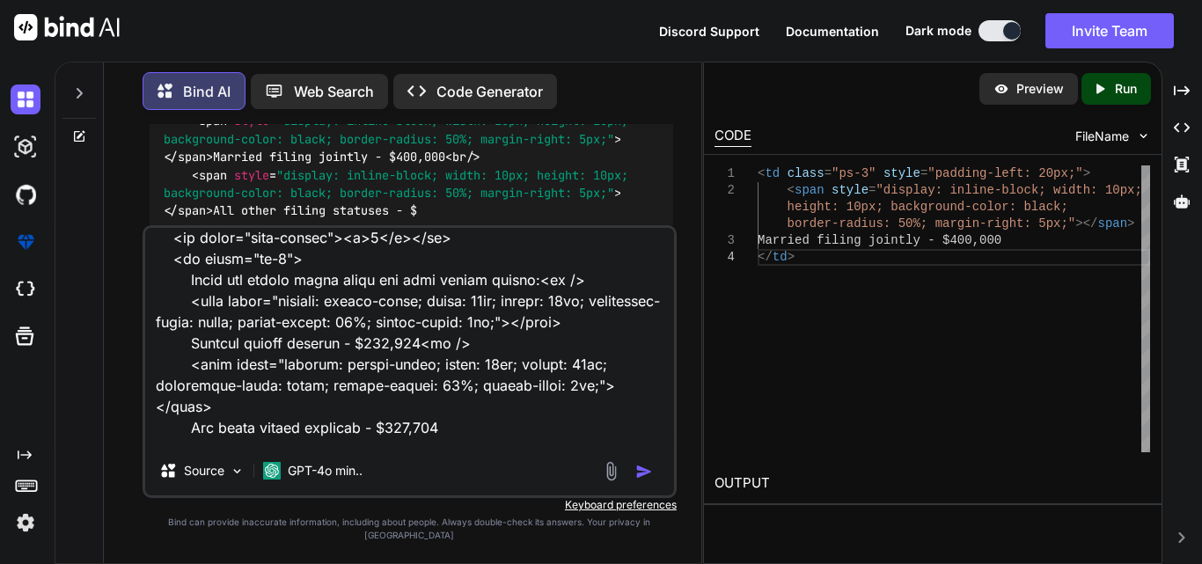
scroll to position [0, 0]
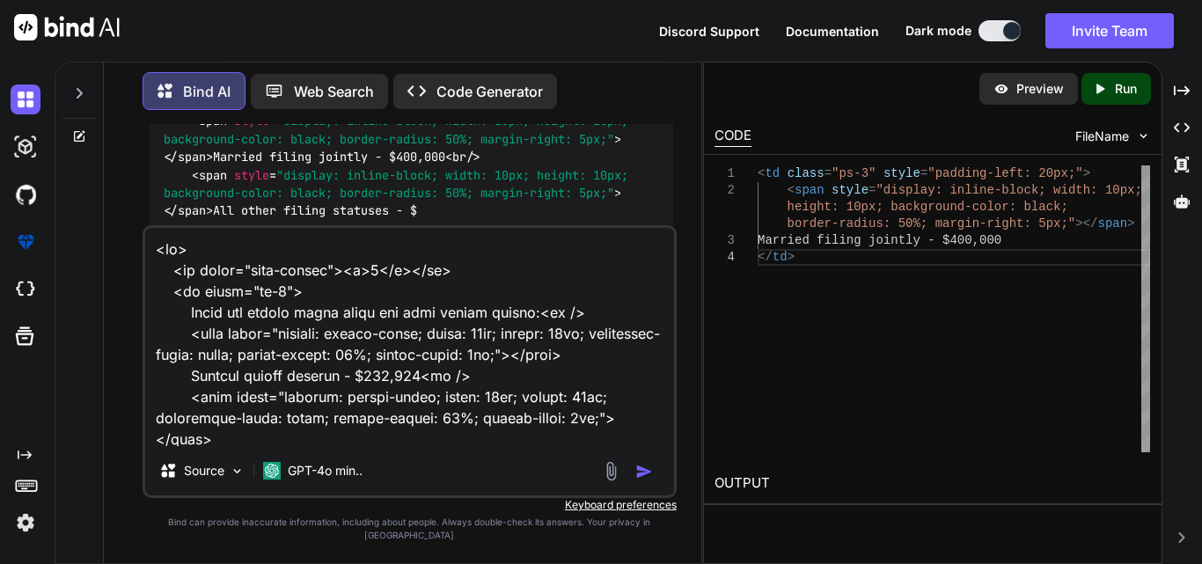
drag, startPoint x: 532, startPoint y: 328, endPoint x: 185, endPoint y: 324, distance: 347.5
click at [185, 324] on textarea at bounding box center [409, 337] width 529 height 218
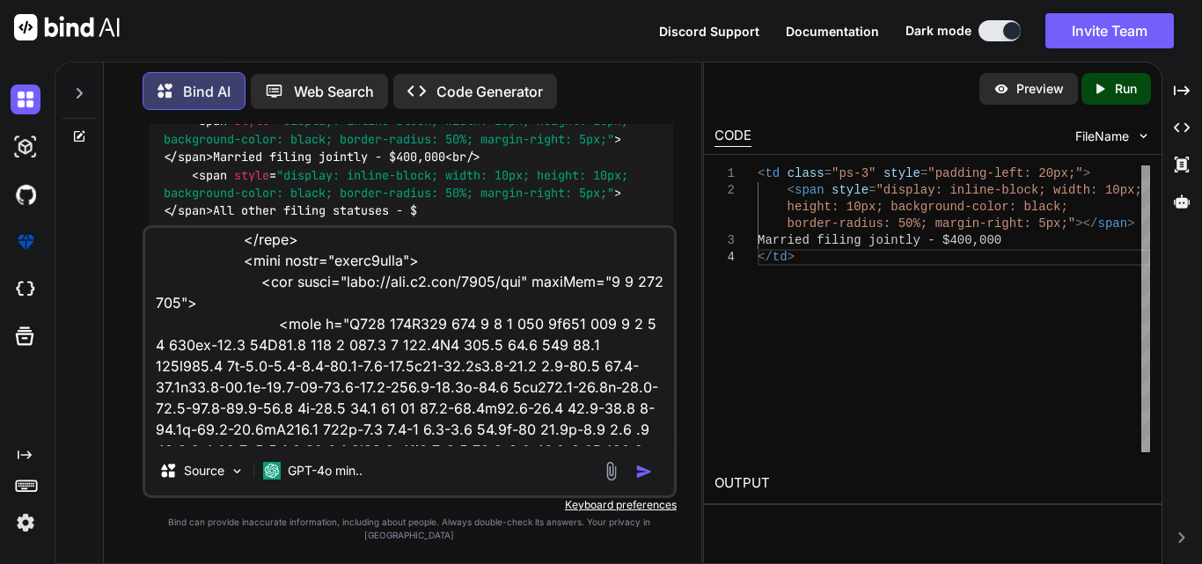
scroll to position [785, 0]
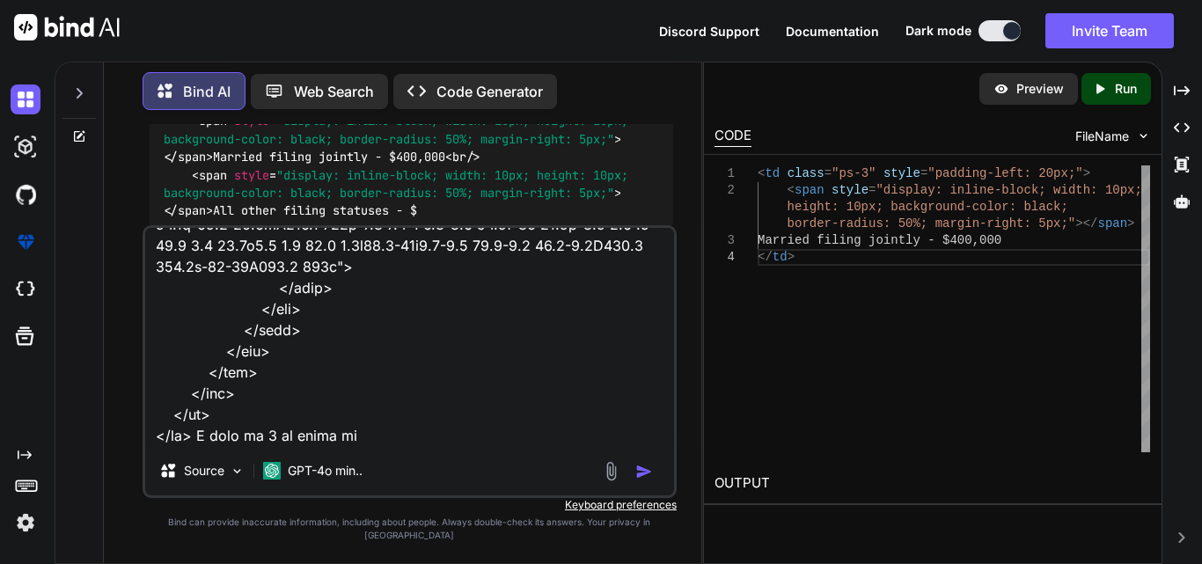
click at [421, 446] on textarea at bounding box center [409, 337] width 529 height 218
paste textarea "Enter the amount shown below for your filing status:"
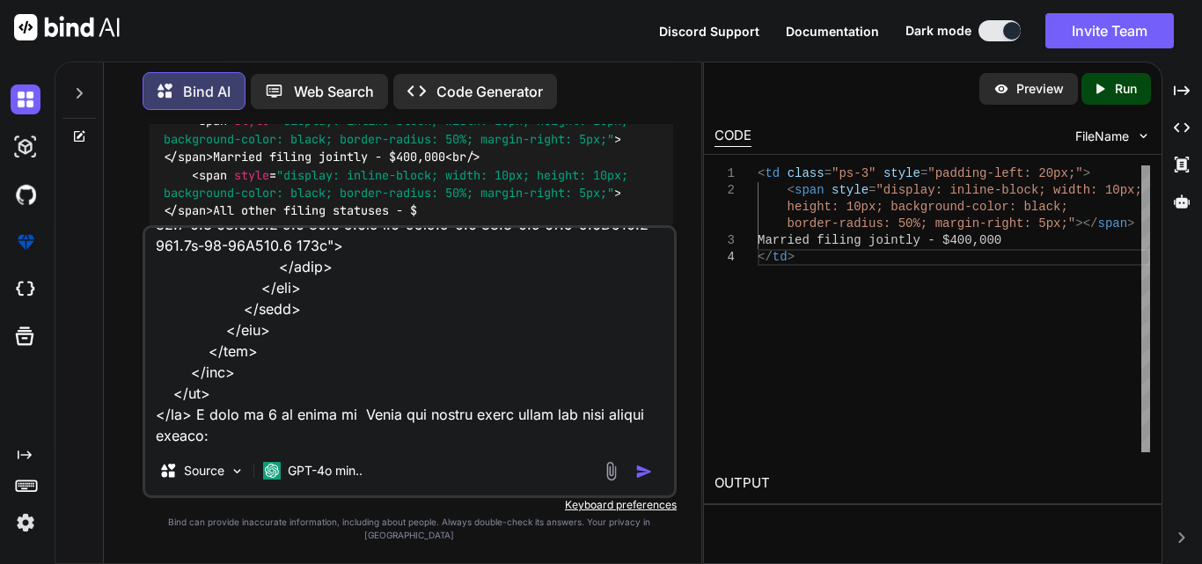
scroll to position [804, 0]
type textarea "<tr> <td class="text-center"><b>9</b></td> <td class="ps-3"> Enter the amount s…"
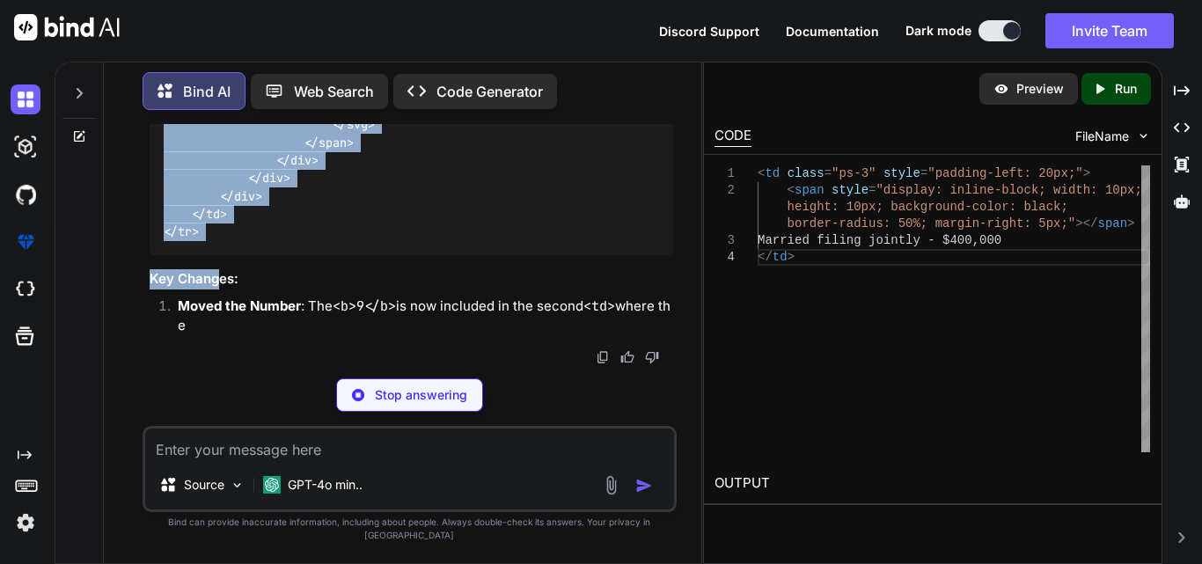
scroll to position [10283, 0]
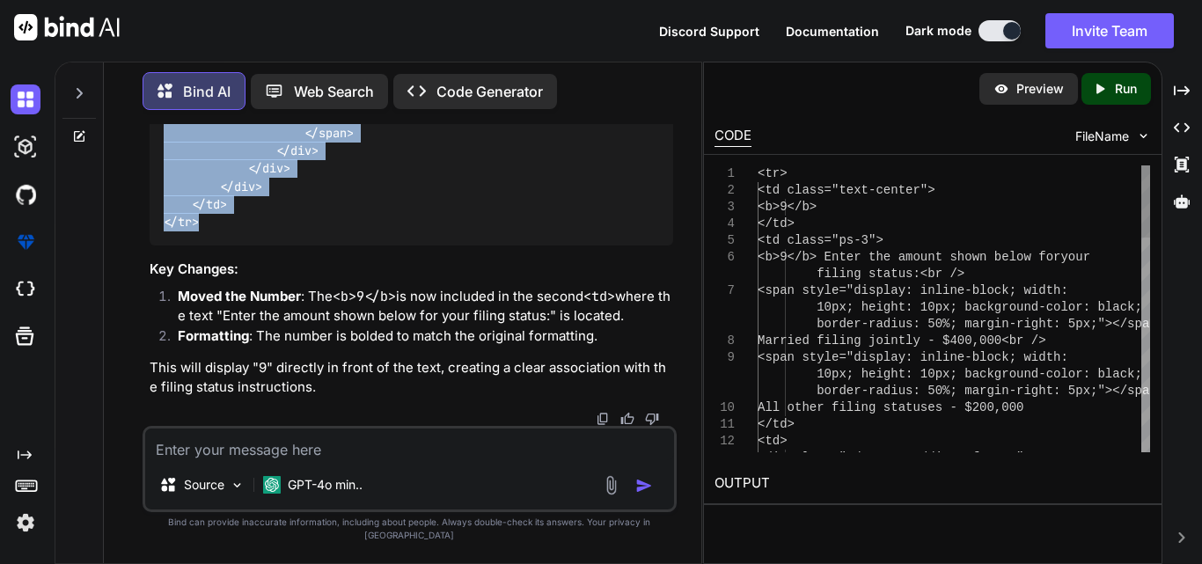
drag, startPoint x: 158, startPoint y: 230, endPoint x: 211, endPoint y: 256, distance: 58.6
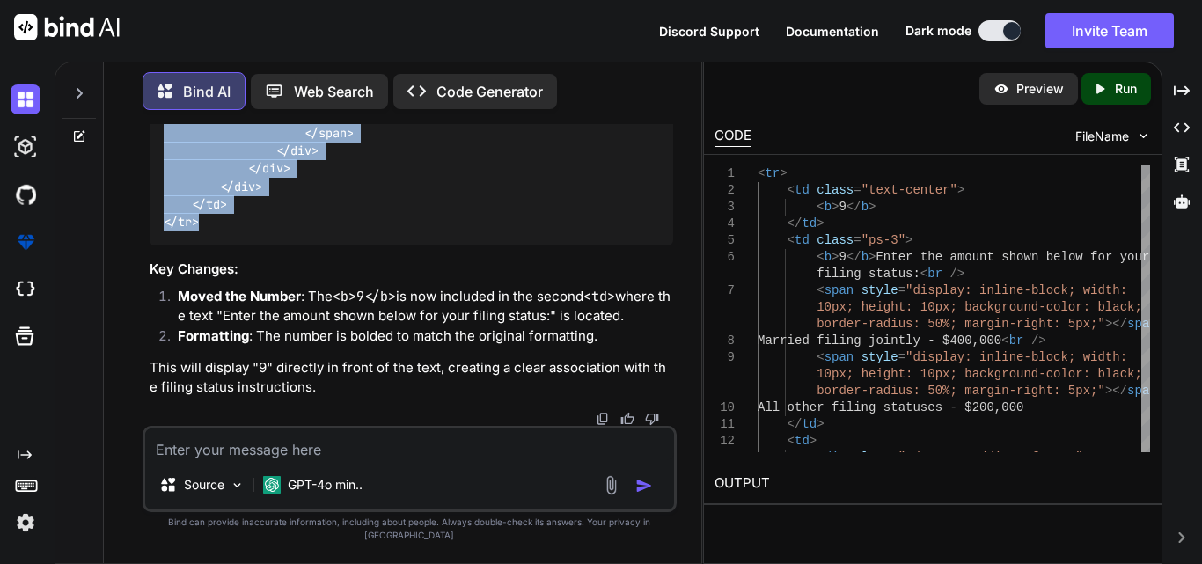
copy code "< tr > < td class = "text-center" > < b > 9 </ b > </ td > < td class = "ps-3" …"
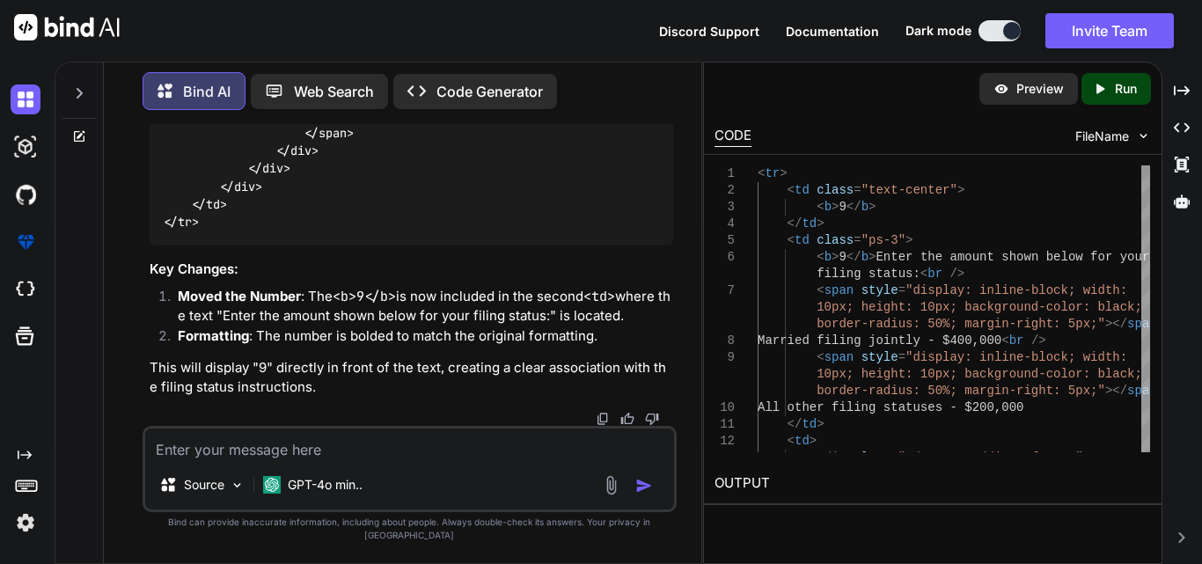
click at [218, 457] on textarea at bounding box center [409, 444] width 529 height 32
paste textarea "<tr> <td class="text-center"> <b>9</b> </td> <td class="ps-3"> Enter the amount…"
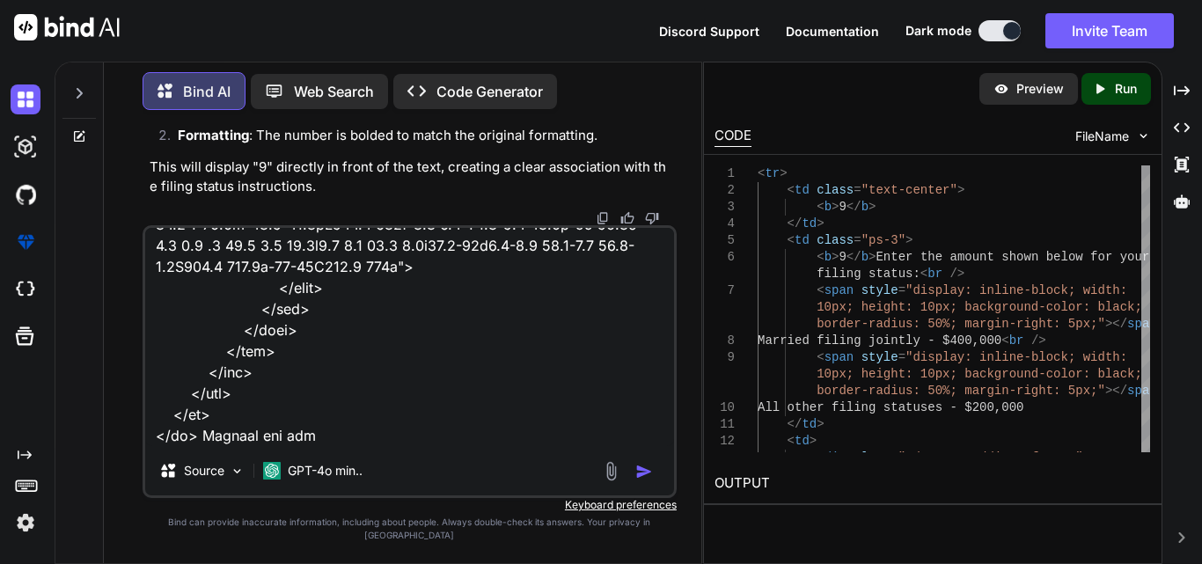
type textarea "<tr> <td class="text-center"> <b>9</b> </td> <td class="ps-3"> Enter the amount…"
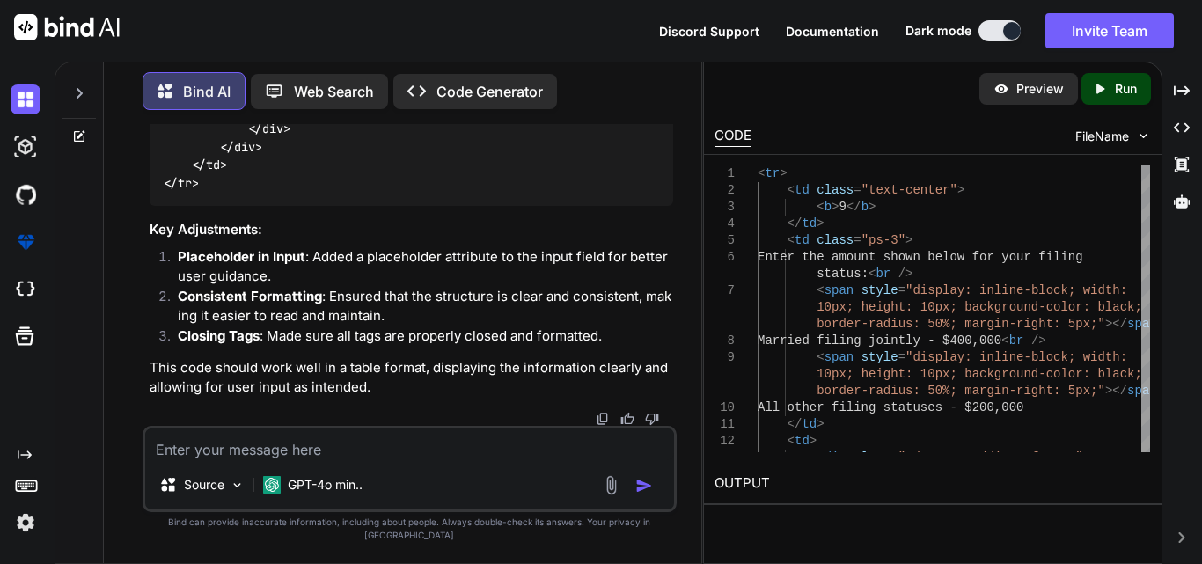
scroll to position [11703, 0]
click at [325, 460] on textarea at bounding box center [409, 444] width 529 height 32
paste textarea "<td class="ps-3"> Enter the amount shown below for your filing status:<br /> <s…"
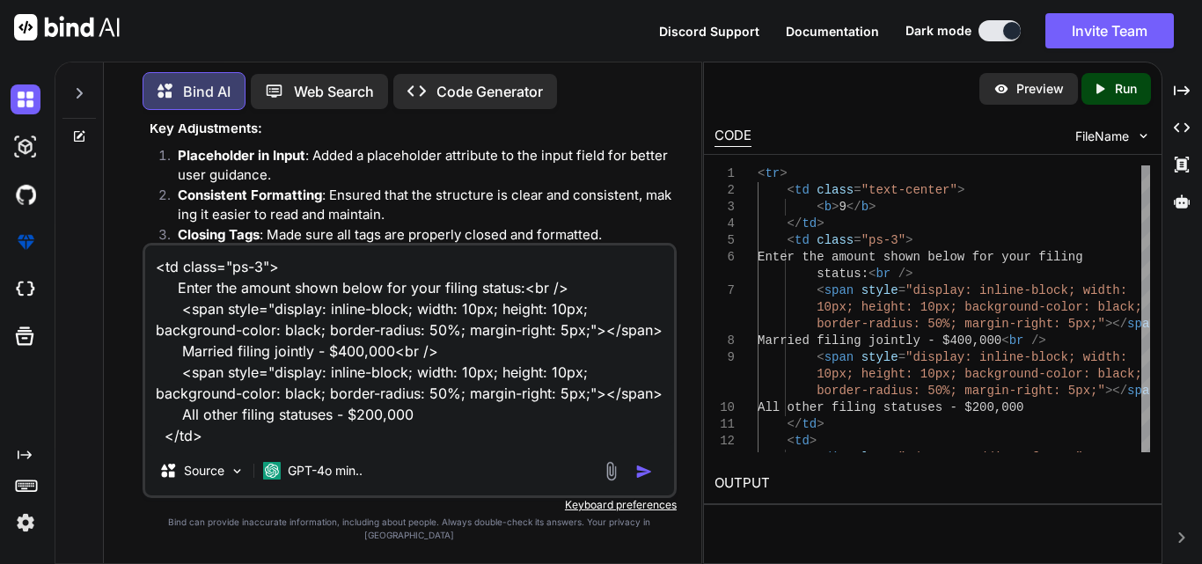
scroll to position [40, 0]
drag, startPoint x: 440, startPoint y: 343, endPoint x: 170, endPoint y: 345, distance: 270.0
click at [170, 345] on textarea "<td class="ps-3"> Enter the amount shown below for your filing status:<br /> <s…" at bounding box center [409, 345] width 529 height 201
click at [322, 446] on textarea "<td class="ps-3"> Enter the amount shown below for your filing status:<br /> <s…" at bounding box center [409, 345] width 529 height 201
paste textarea "Married filing jointly - $400,000<br />"
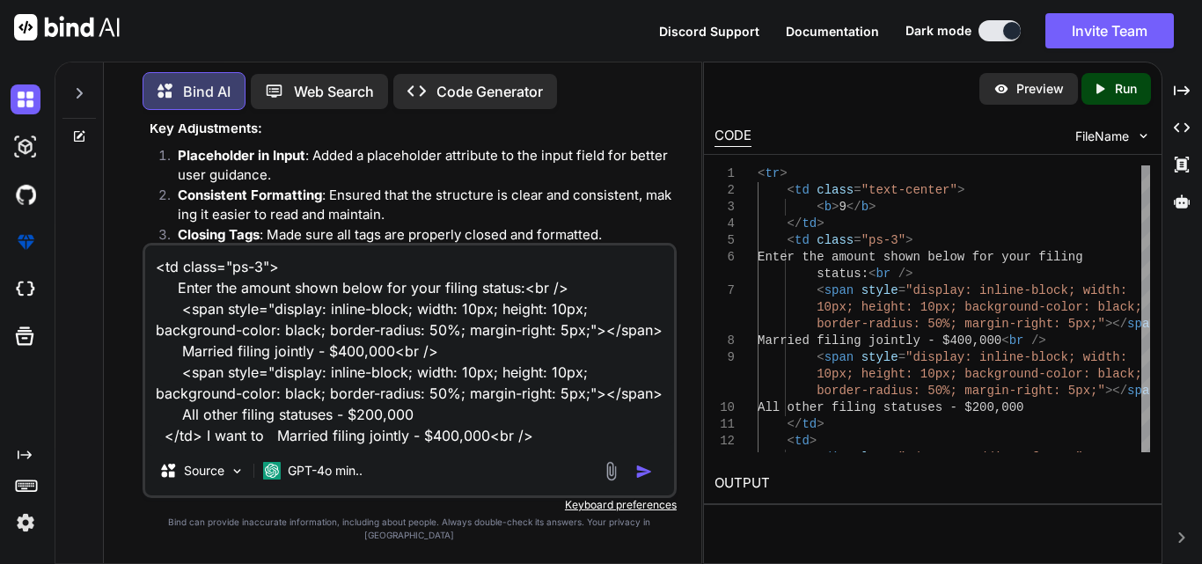
drag, startPoint x: 428, startPoint y: 423, endPoint x: 180, endPoint y: 421, distance: 248.1
click at [180, 421] on textarea "<td class="ps-3"> Enter the amount shown below for your filing status:<br /> <s…" at bounding box center [409, 345] width 529 height 201
click at [562, 446] on textarea "<td class="ps-3"> Enter the amount shown below for your filing status:<br /> <s…" at bounding box center [409, 345] width 529 height 201
paste textarea "All other filing statuses - $200,000"
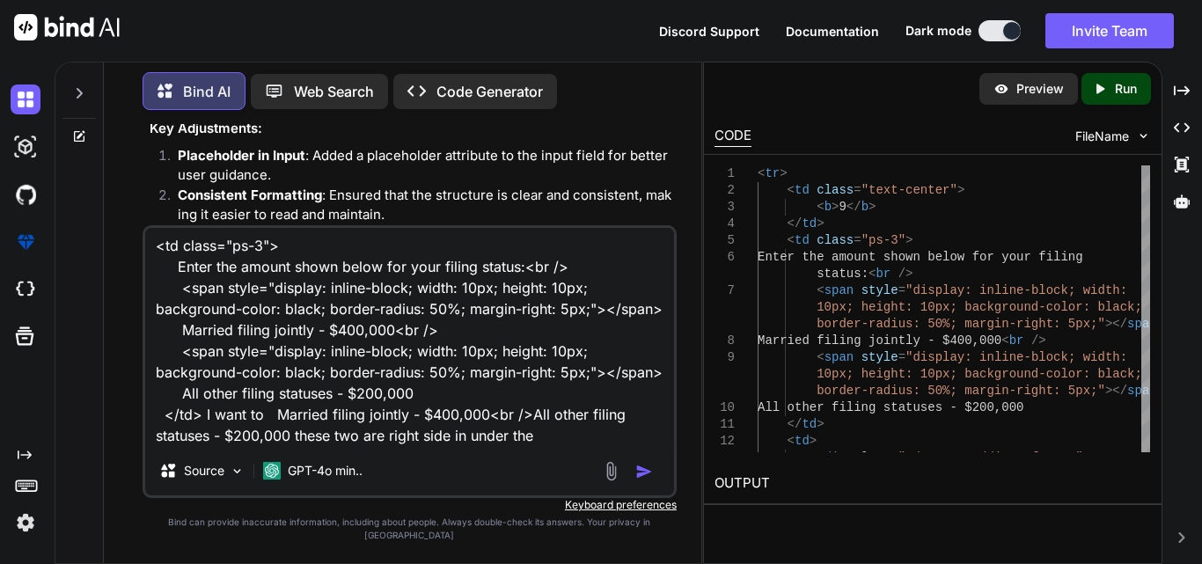
scroll to position [0, 0]
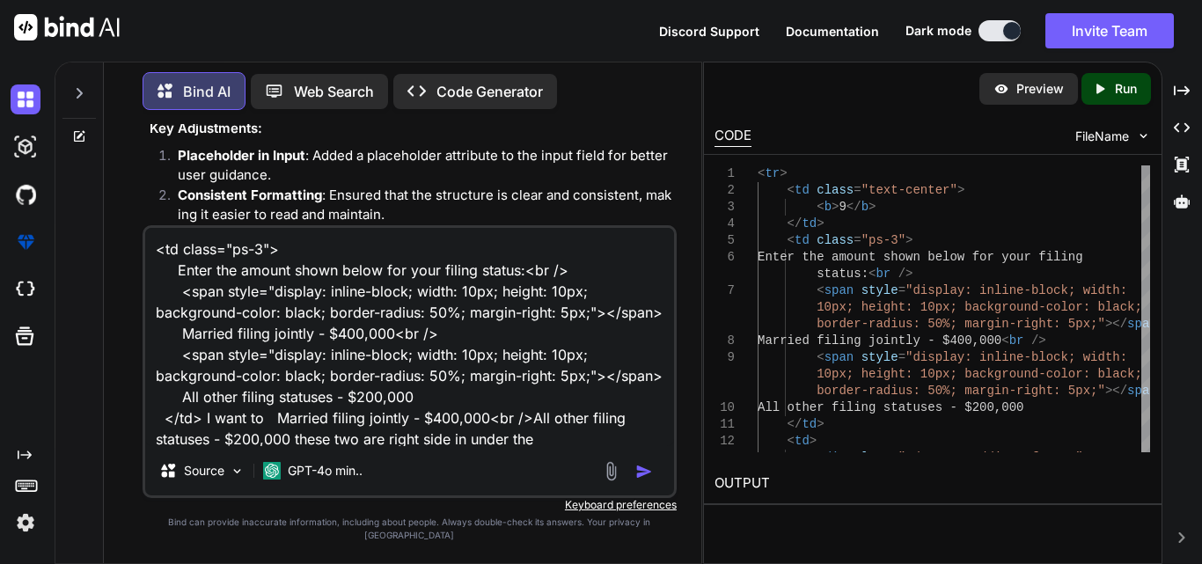
drag, startPoint x: 572, startPoint y: 281, endPoint x: 171, endPoint y: 280, distance: 401.1
click at [171, 280] on textarea "<td class="ps-3"> Enter the amount shown below for your filing status:<br /> <s…" at bounding box center [409, 337] width 529 height 218
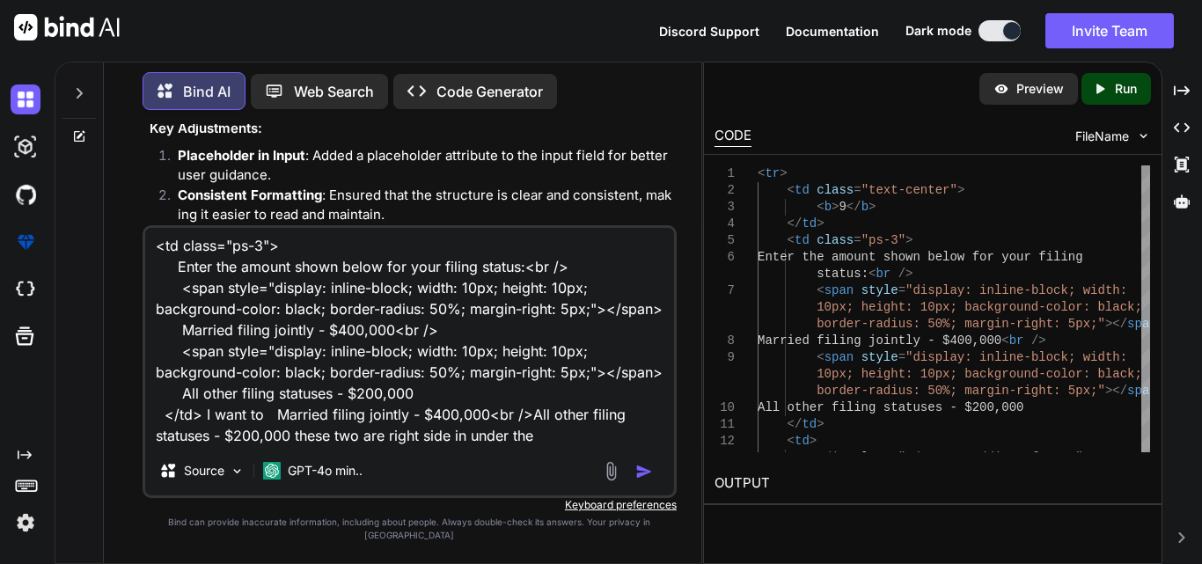
scroll to position [46, 0]
paste textarea
type textarea "<td class="ps-3"> Enter the amount shown below for your filing status:<br /> sy…"
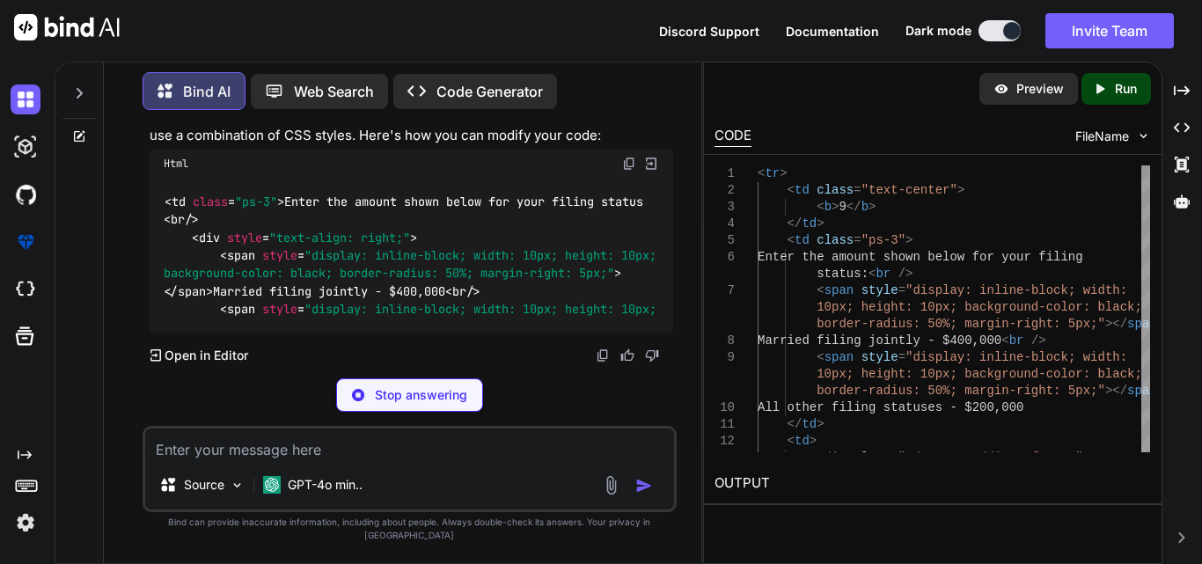
scroll to position [12600, 0]
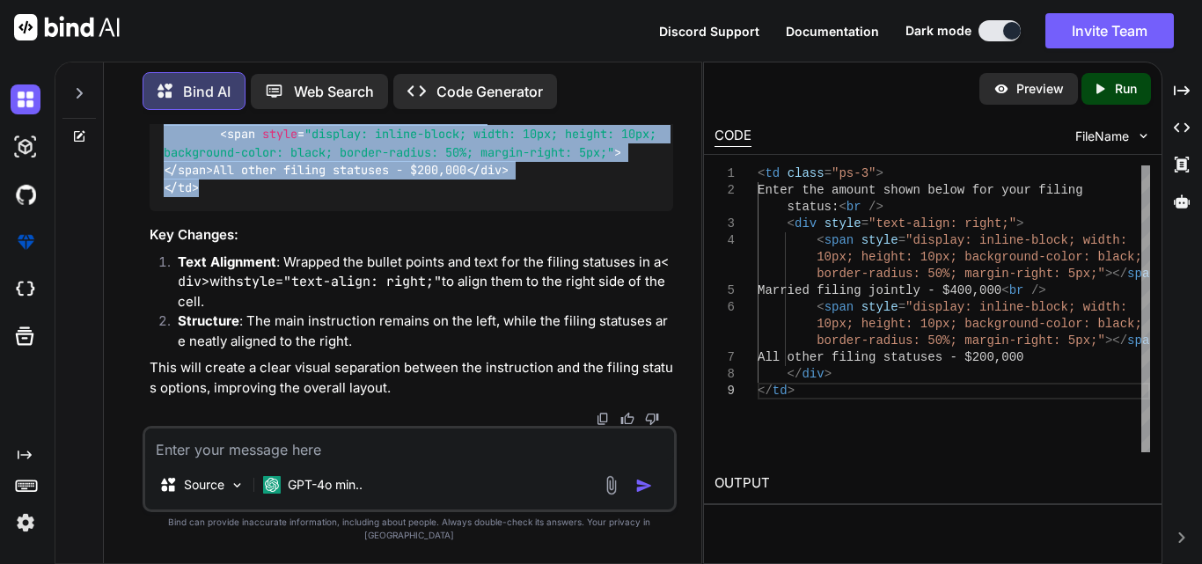
drag, startPoint x: 161, startPoint y: 194, endPoint x: 202, endPoint y: 412, distance: 222.0
click at [202, 211] on div "< td class = "ps-3" > Enter the amount shown below for your filing status: < br…" at bounding box center [411, 108] width 523 height 208
copy code "< td class = "ps-3" > Enter the amount shown below for your filing status: < br…"
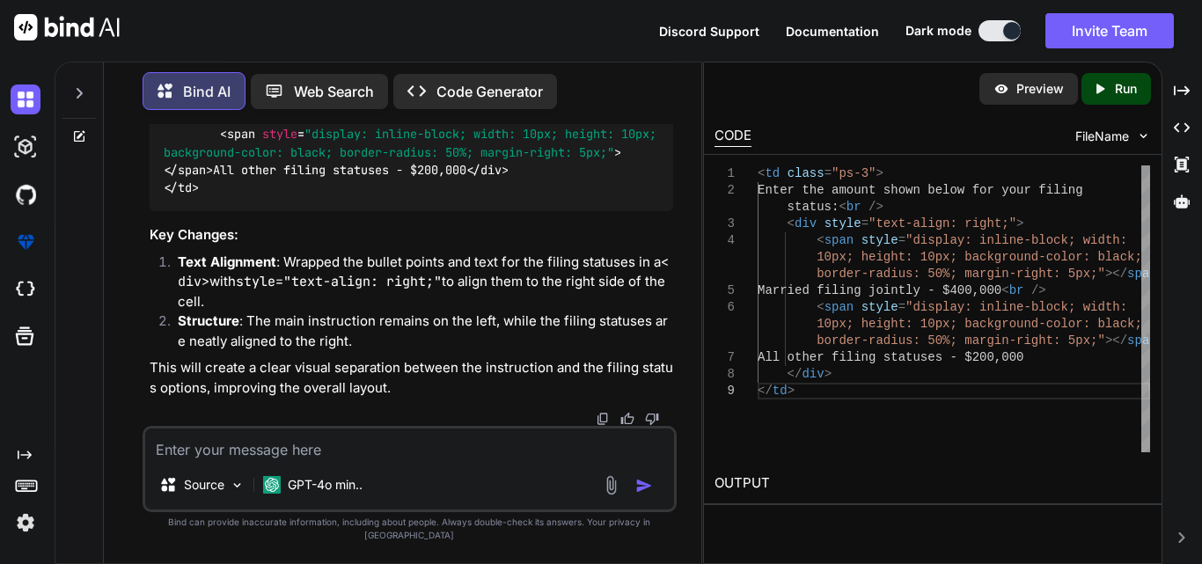
click at [273, 457] on textarea at bounding box center [409, 444] width 529 height 32
paste textarea "<td class="ps-3"> <b>9</b> Enter the amount shown below for your filing status:…"
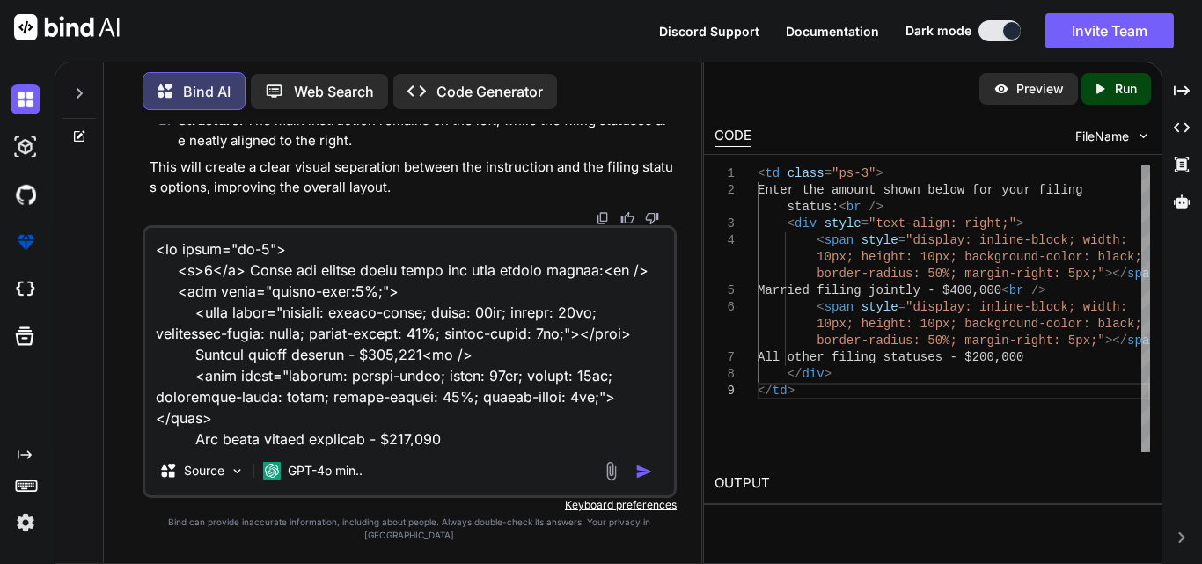
scroll to position [783, 0]
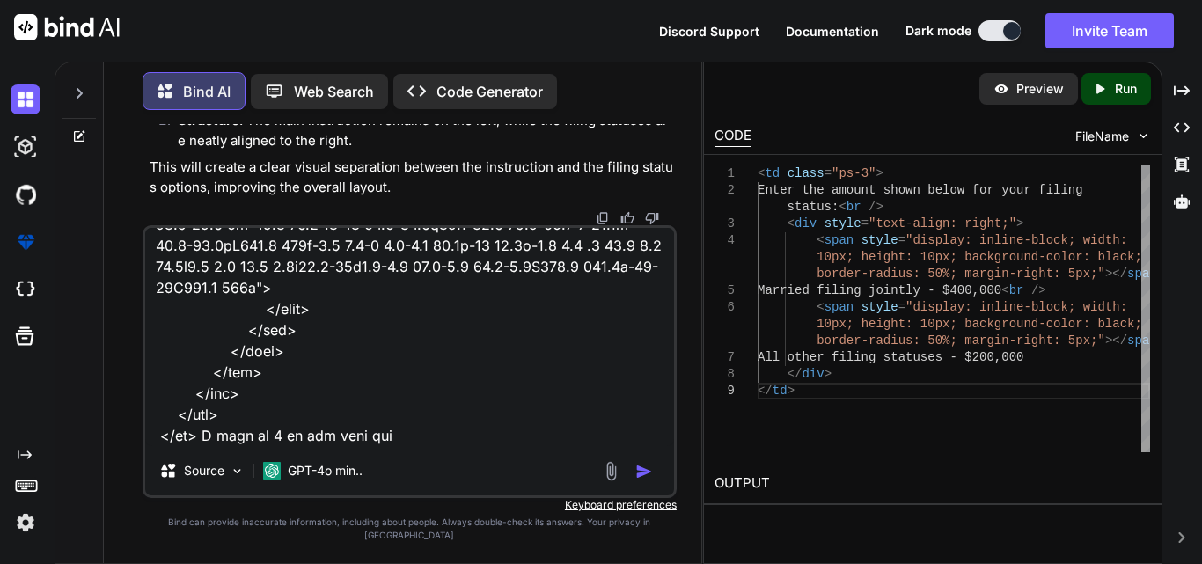
type textarea "<td class="ps-3"> <b>9</b> Enter the amount shown below for your filing status:…"
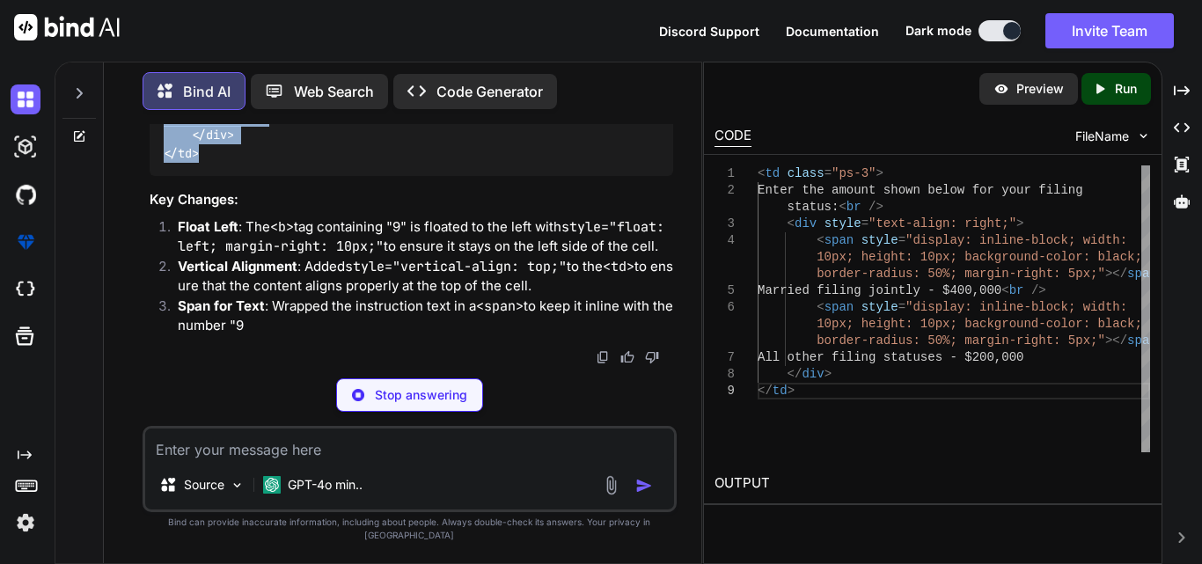
scroll to position [14403, 0]
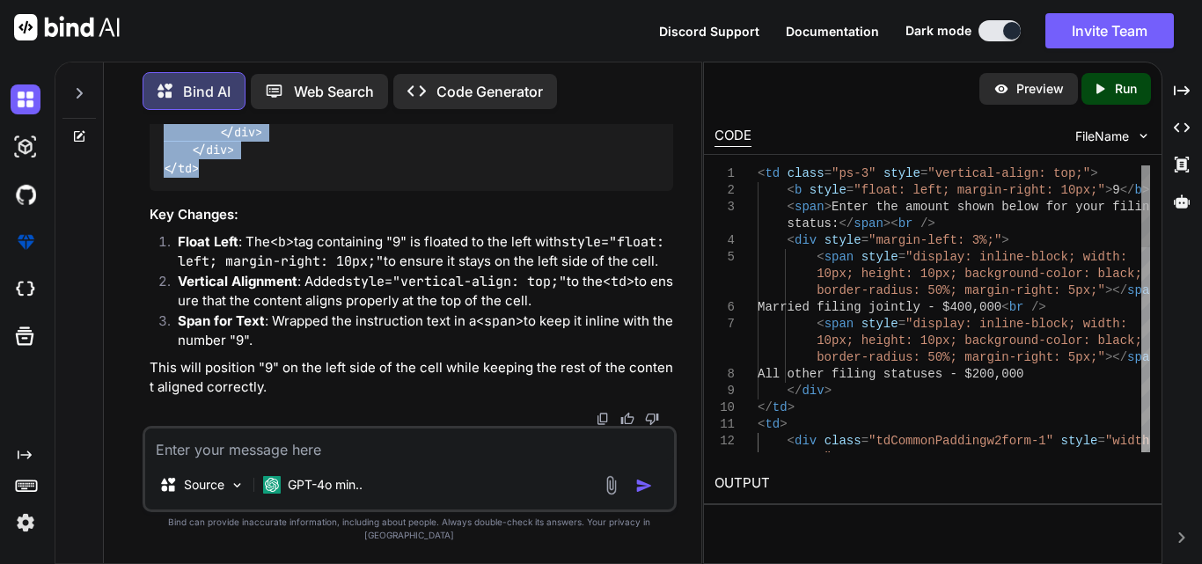
drag, startPoint x: 162, startPoint y: 293, endPoint x: 238, endPoint y: 296, distance: 76.6
copy code "< td class = "ps-3" style = "vertical-align: top;" > < b style = "float: left; …"
